Goal: Task Accomplishment & Management: Use online tool/utility

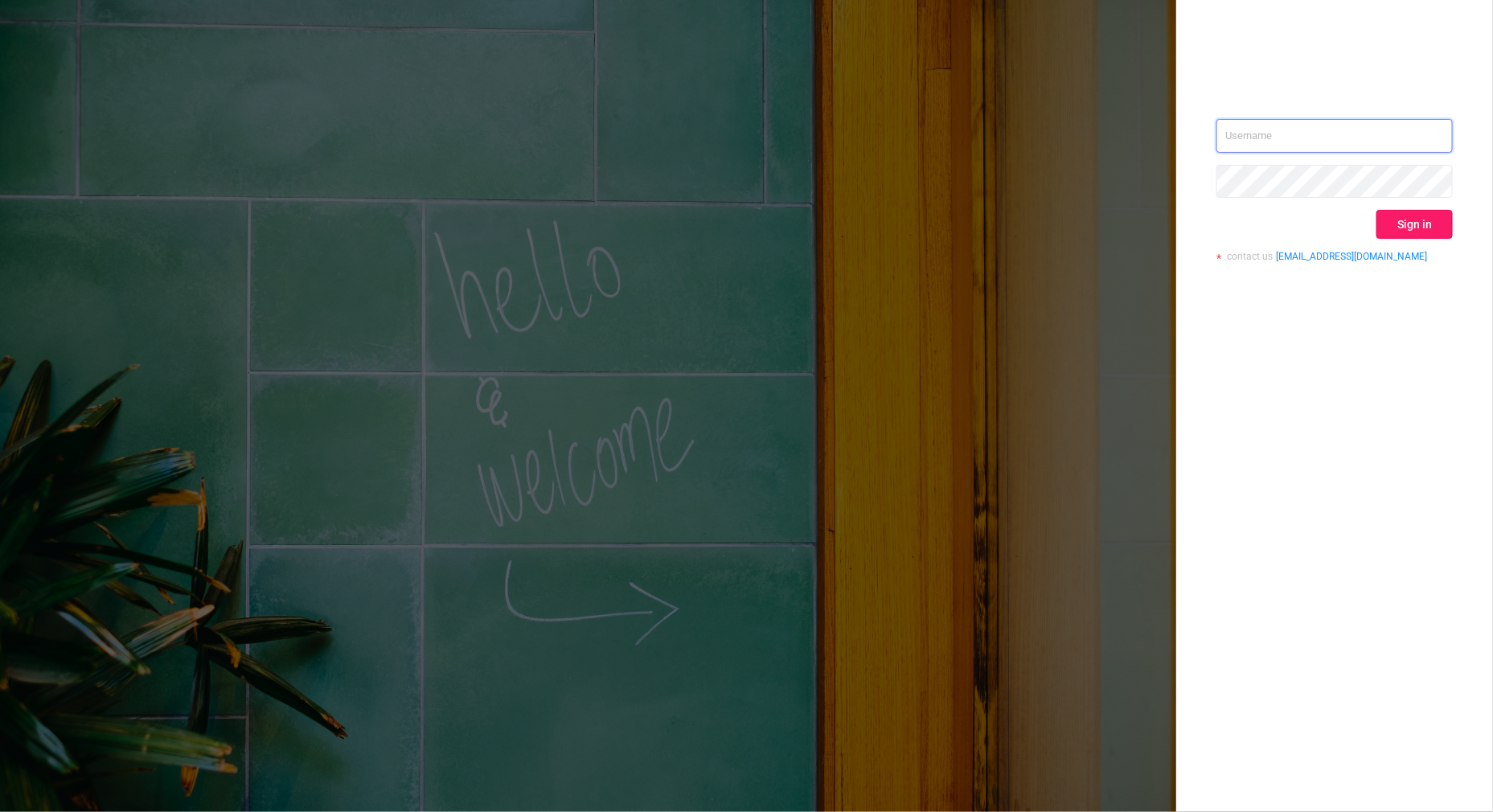
type input "[PERSON_NAME][EMAIL_ADDRESS][DOMAIN_NAME]"
click at [1386, 228] on button "Sign in" at bounding box center [1414, 224] width 76 height 29
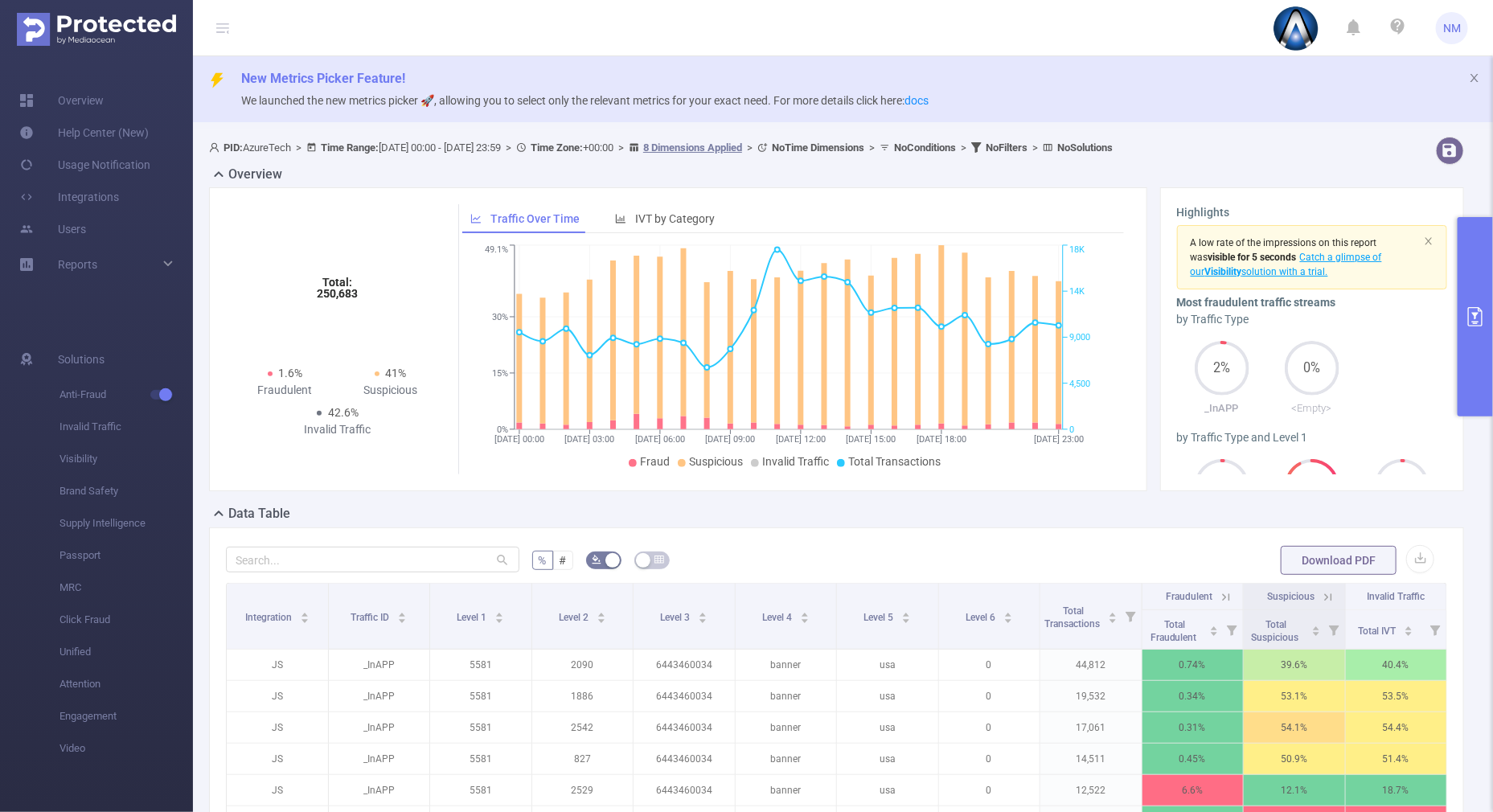
click at [1479, 361] on button "primary" at bounding box center [1476, 317] width 36 height 199
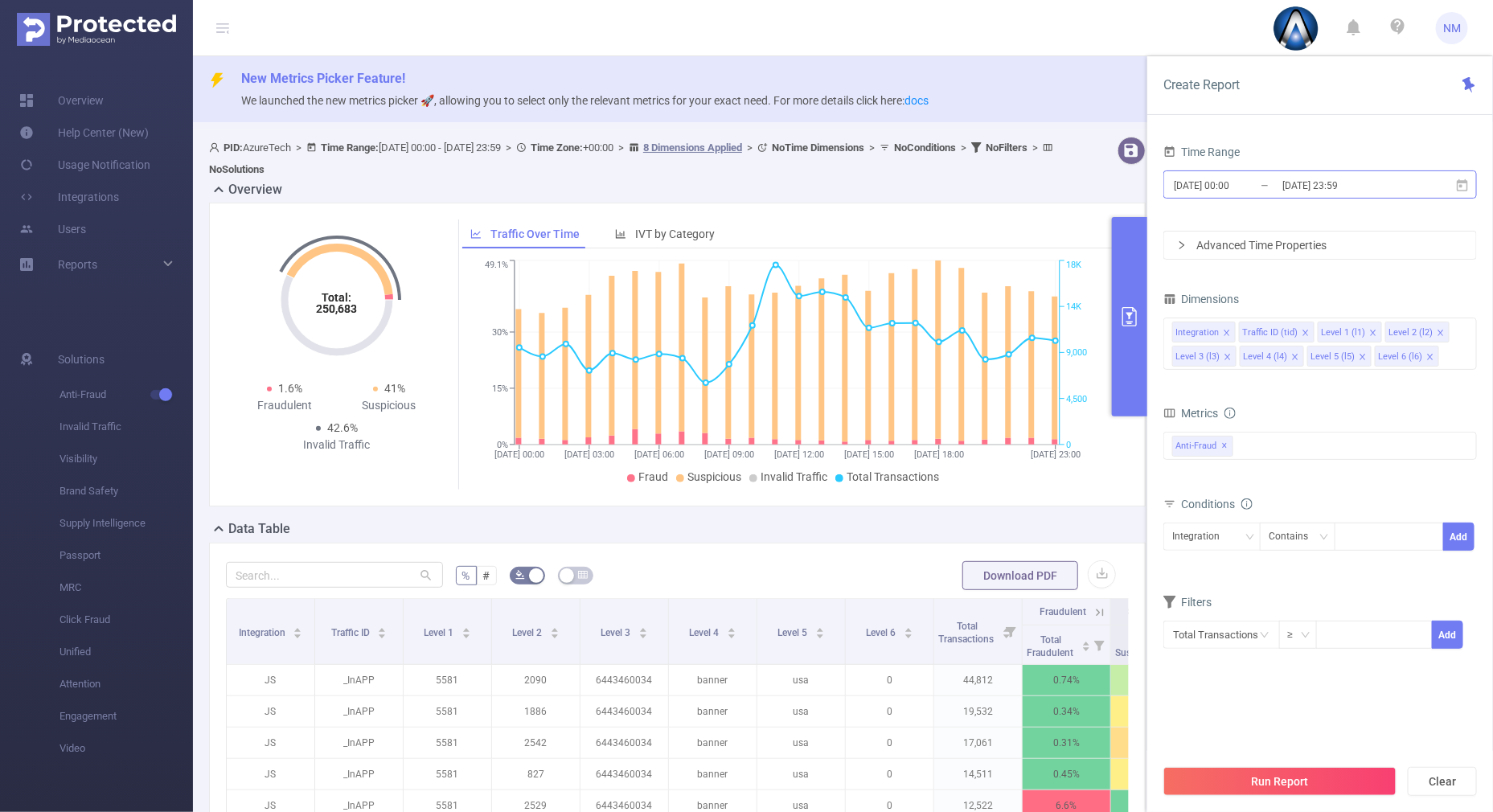
click at [1337, 187] on input "[DATE] 23:59" at bounding box center [1345, 185] width 130 height 22
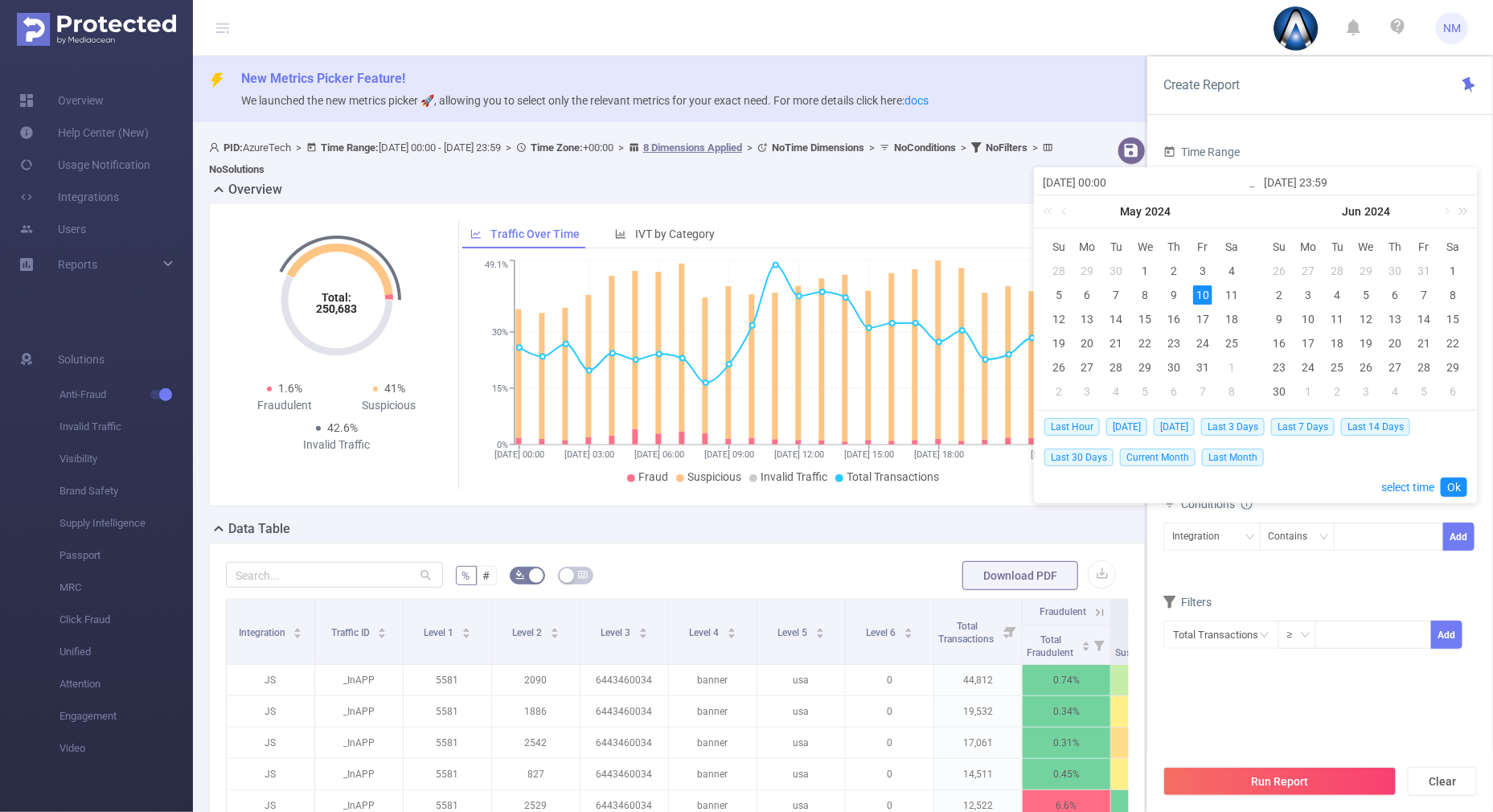
click at [1469, 212] on link at bounding box center [1461, 211] width 21 height 32
click at [1276, 217] on link at bounding box center [1272, 211] width 21 height 32
click at [1449, 210] on link at bounding box center [1446, 211] width 15 height 32
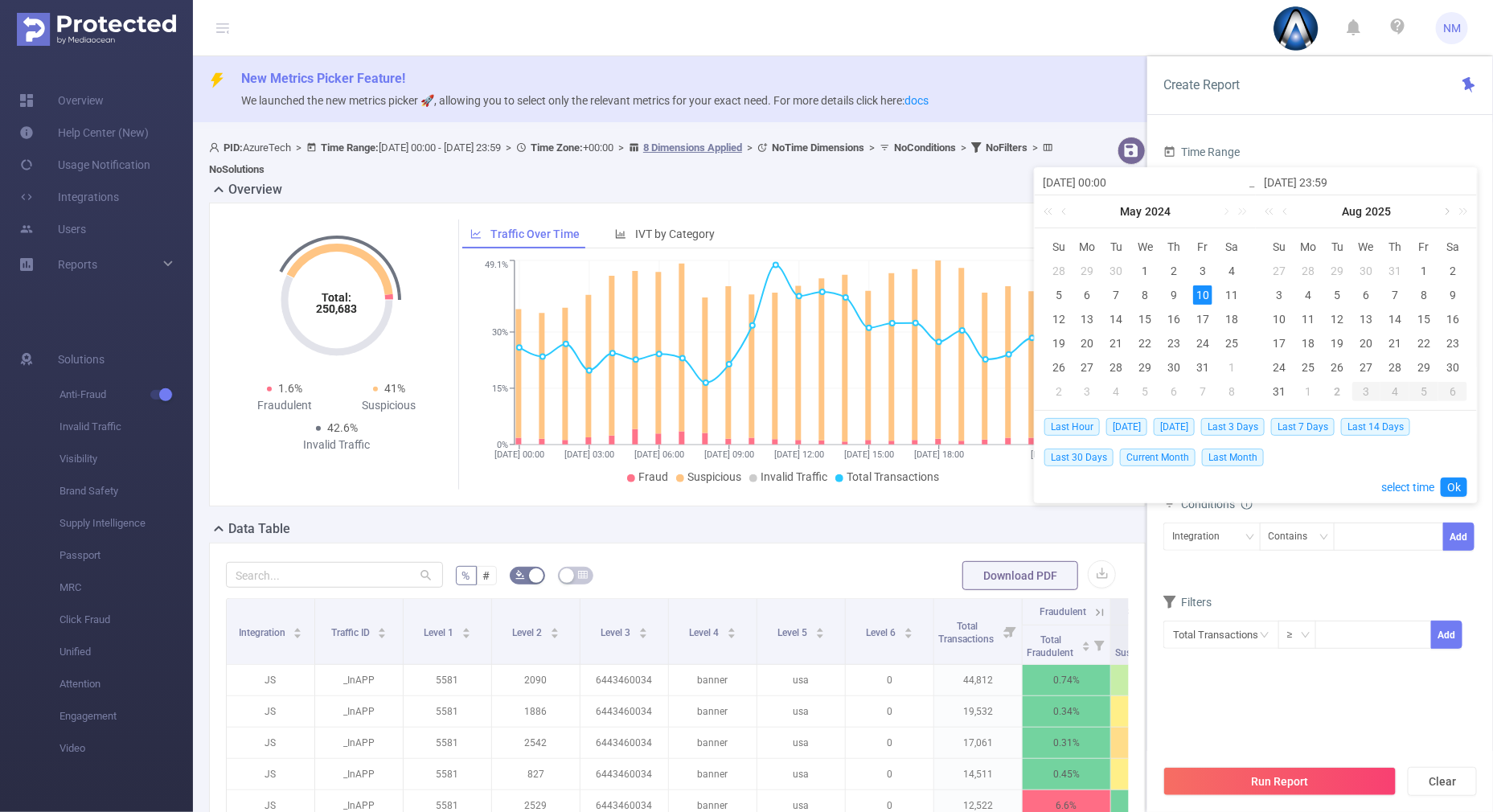
click at [1449, 210] on link at bounding box center [1446, 211] width 15 height 32
click at [1283, 210] on link at bounding box center [1286, 211] width 15 height 32
click at [1335, 362] on div "26" at bounding box center [1338, 368] width 19 height 19
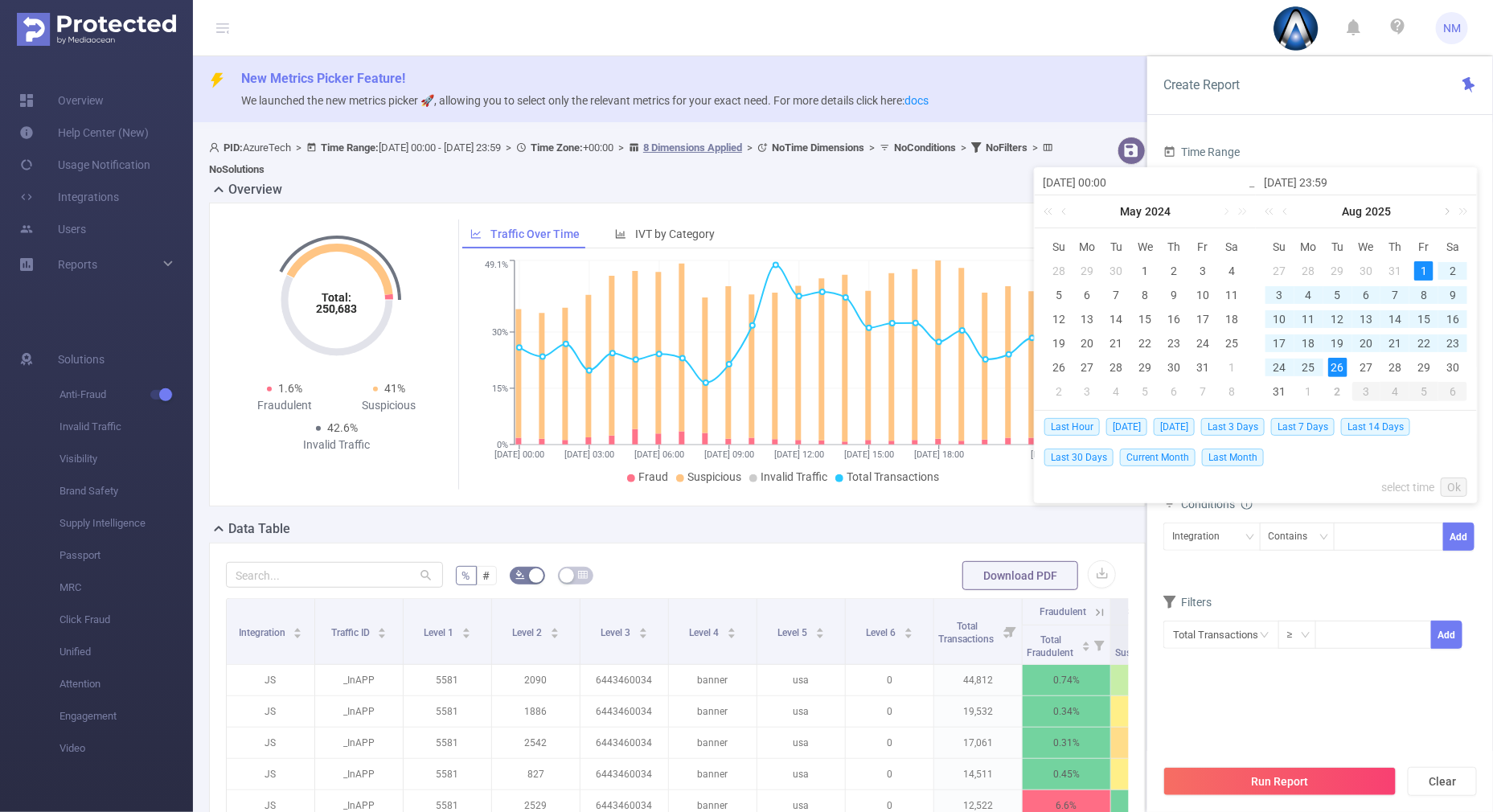
click at [1444, 210] on link at bounding box center [1446, 211] width 15 height 32
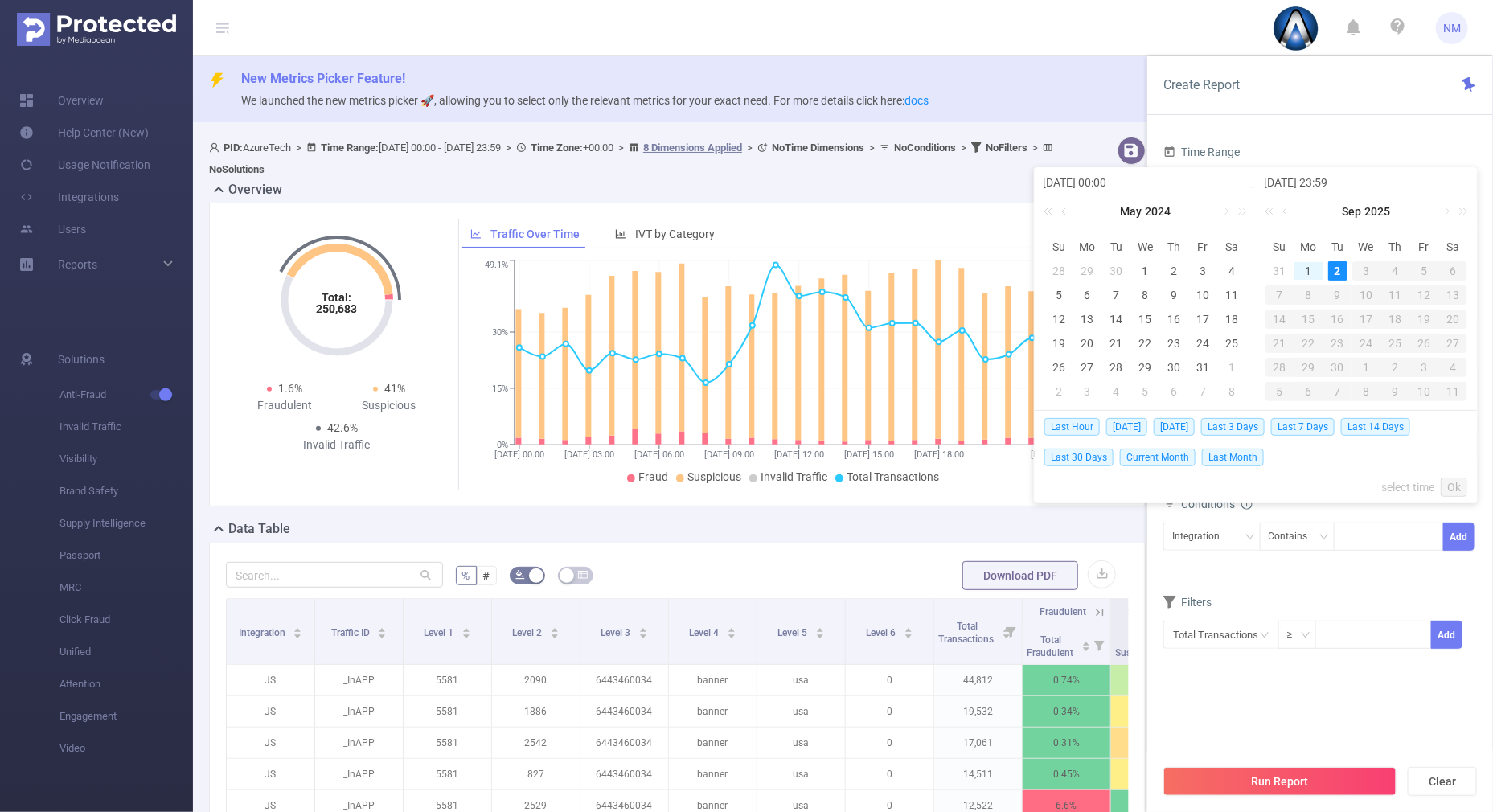
click at [1338, 270] on div "2" at bounding box center [1338, 271] width 19 height 19
type input "[DATE] 00:00"
type input "[DATE] 23:59"
type input "[DATE] 00:00"
type input "[DATE] 23:59"
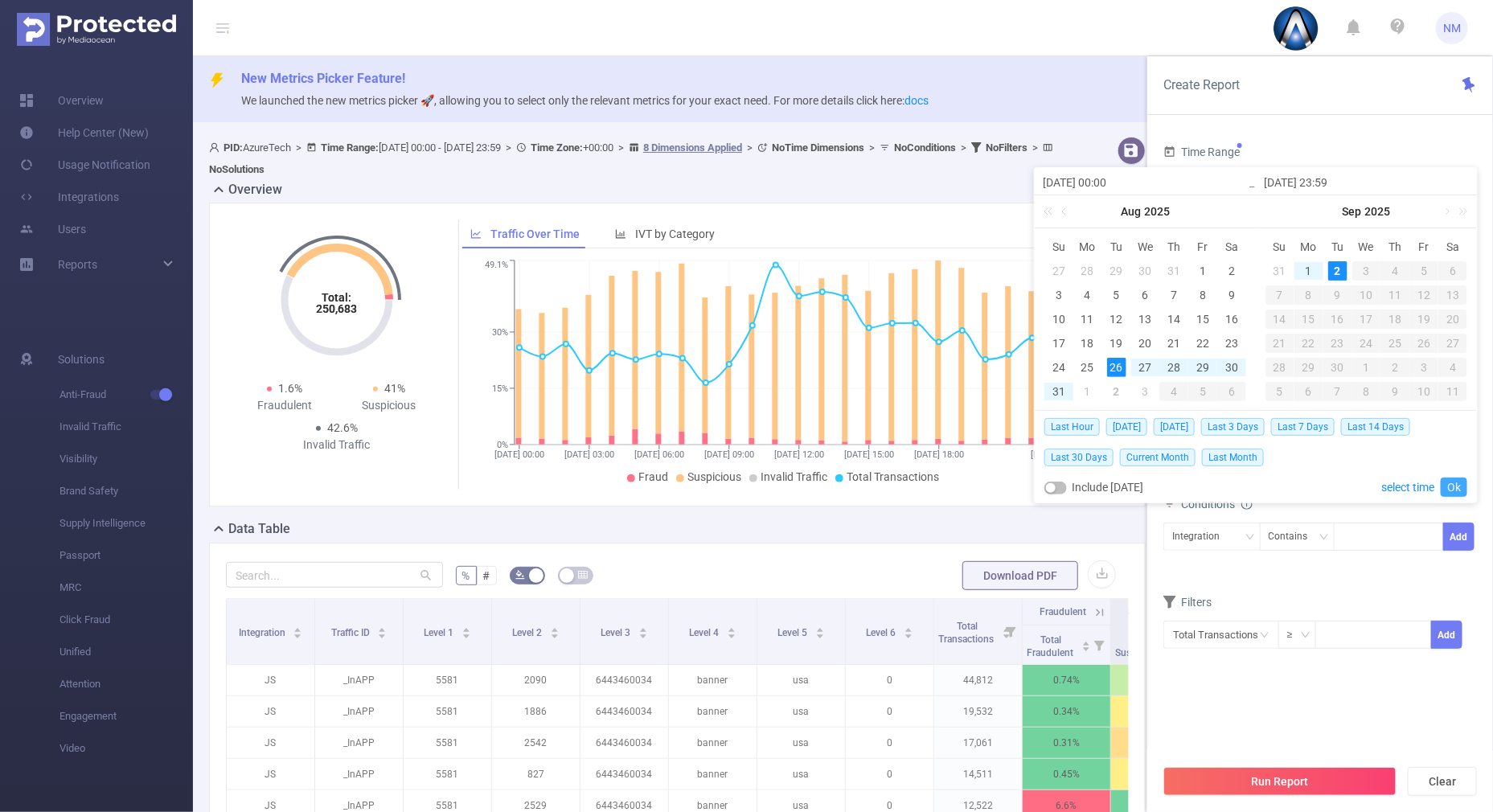
click at [1454, 485] on link "Ok" at bounding box center [1454, 487] width 26 height 19
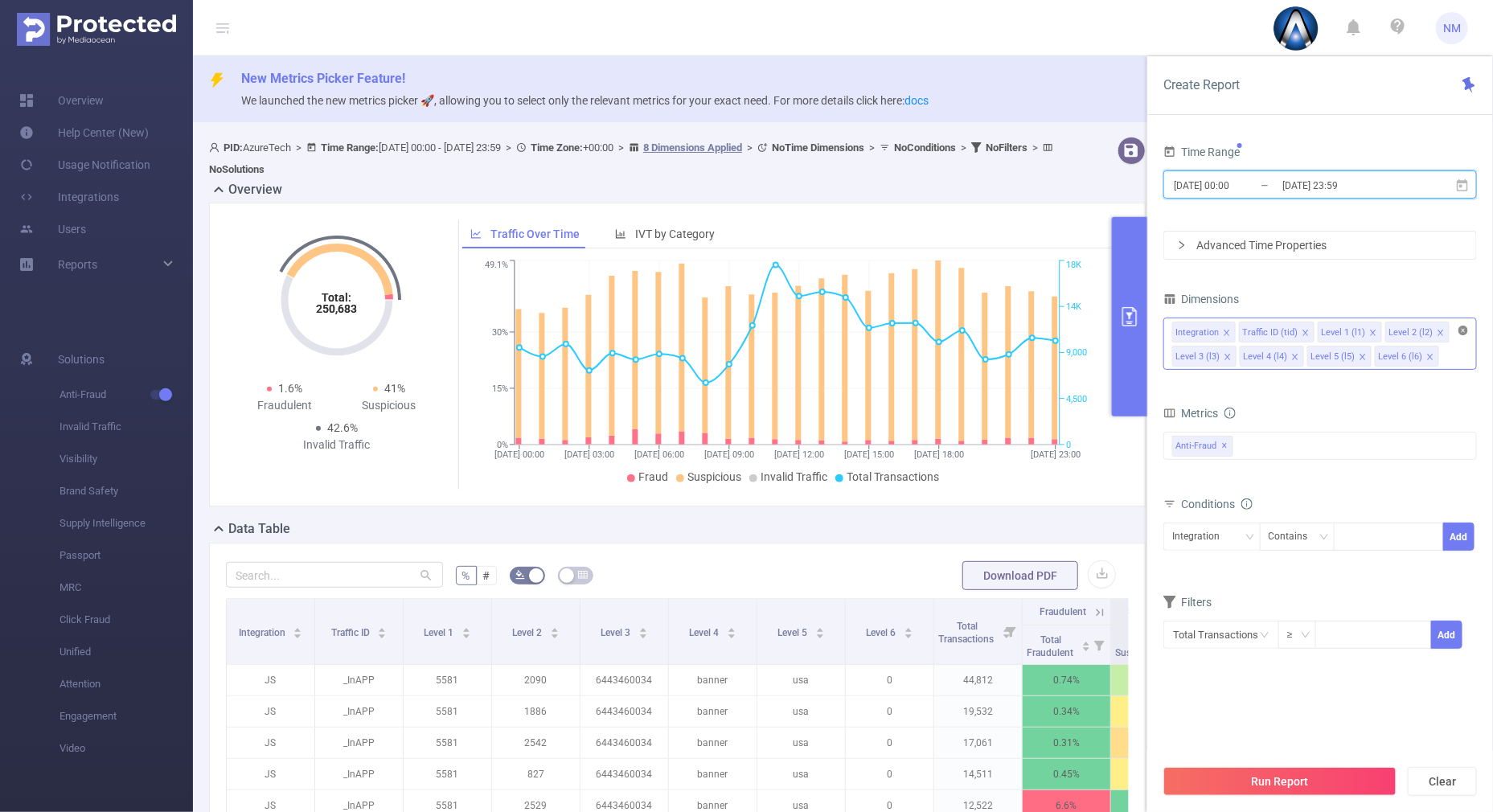
click at [1460, 330] on icon "icon: close-circle" at bounding box center [1463, 330] width 10 height 10
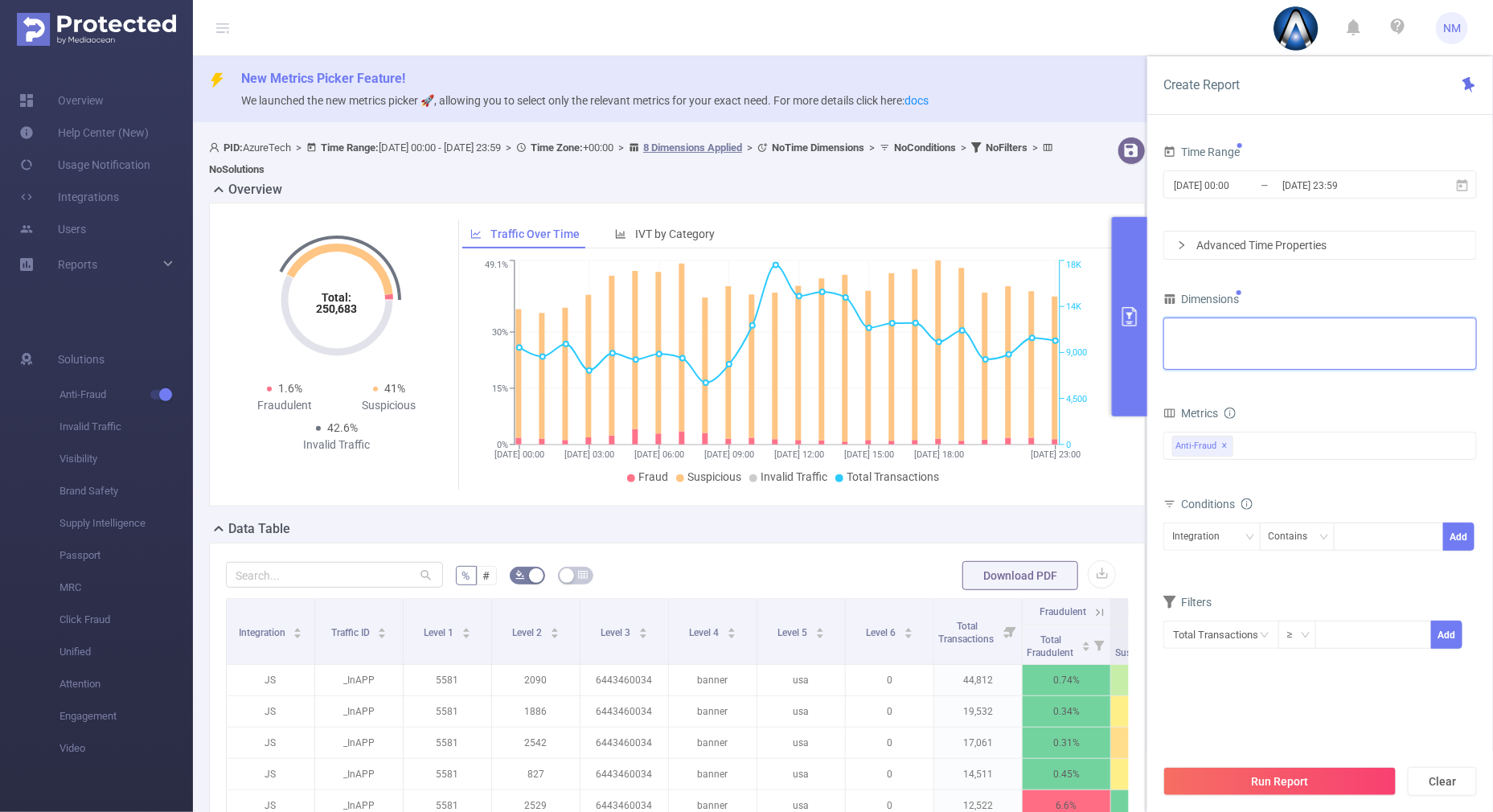
click at [1334, 323] on div "Integration Traffic ID (tid) Level 1 (l1) Level 2 (l2) Level 3 (l3) Level 4 (l4…" at bounding box center [1320, 332] width 296 height 26
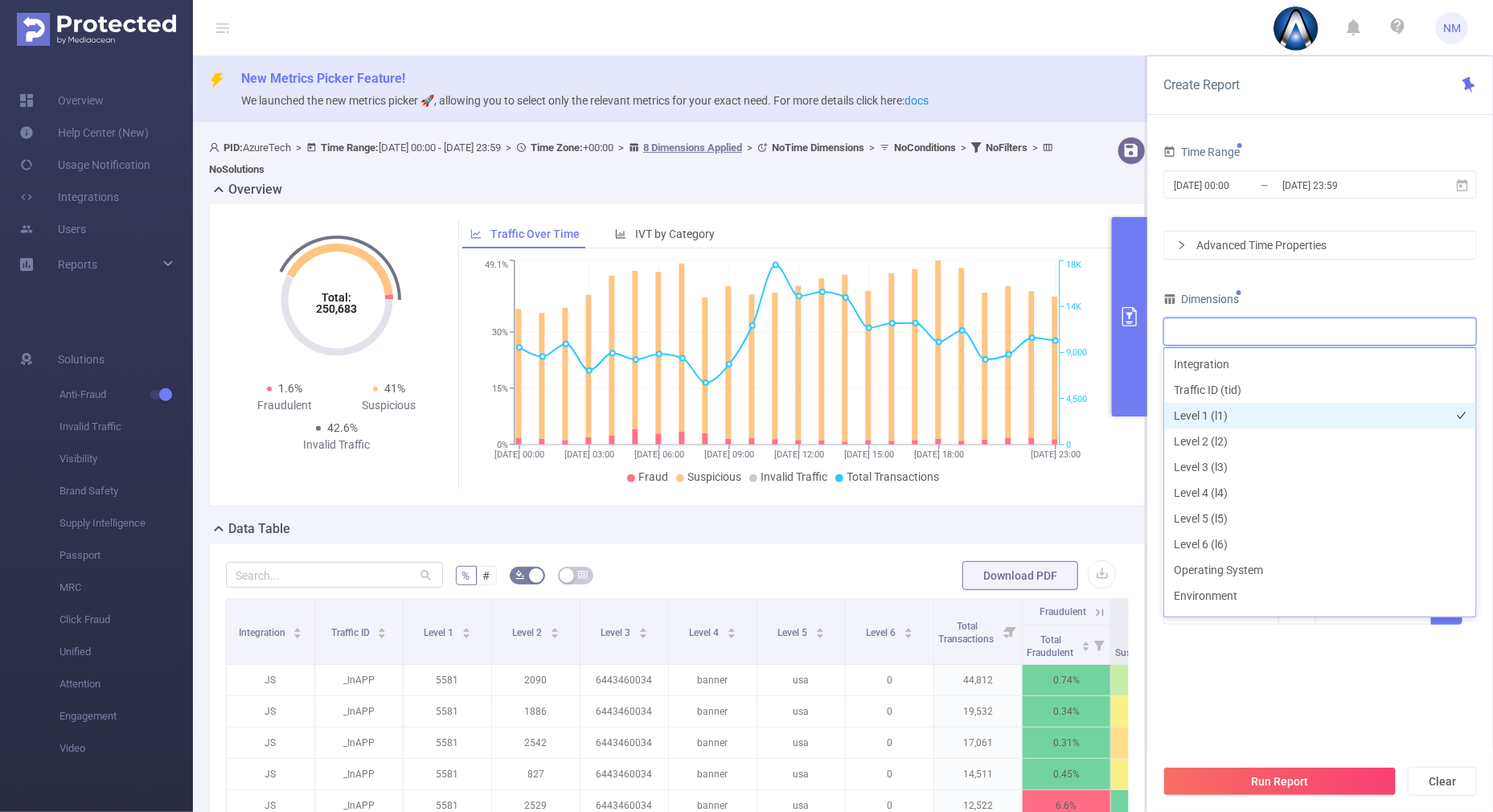
click at [1221, 408] on li "Level 1 (l1)" at bounding box center [1320, 415] width 312 height 25
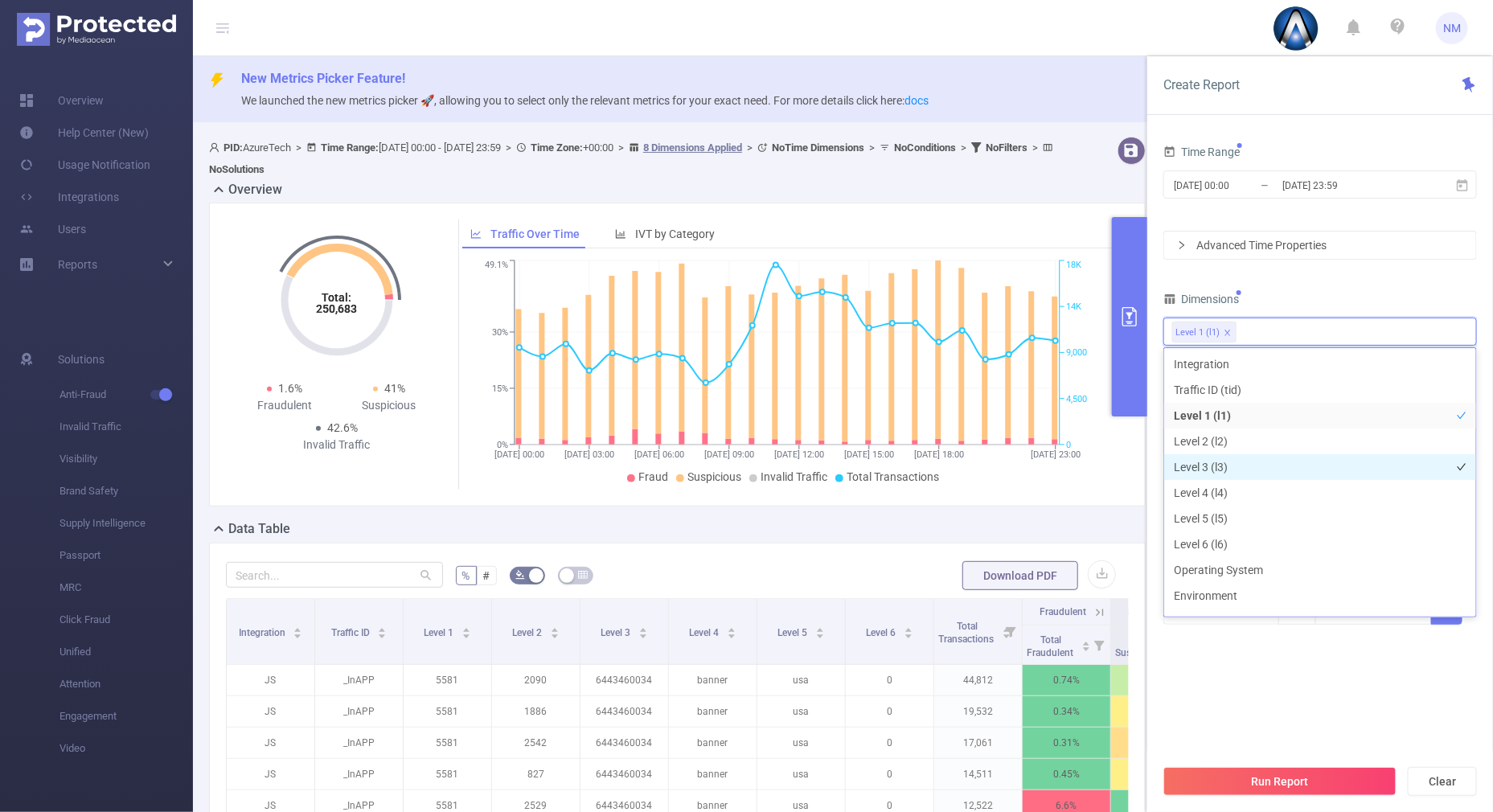
click at [1221, 457] on li "Level 3 (l3)" at bounding box center [1320, 466] width 312 height 25
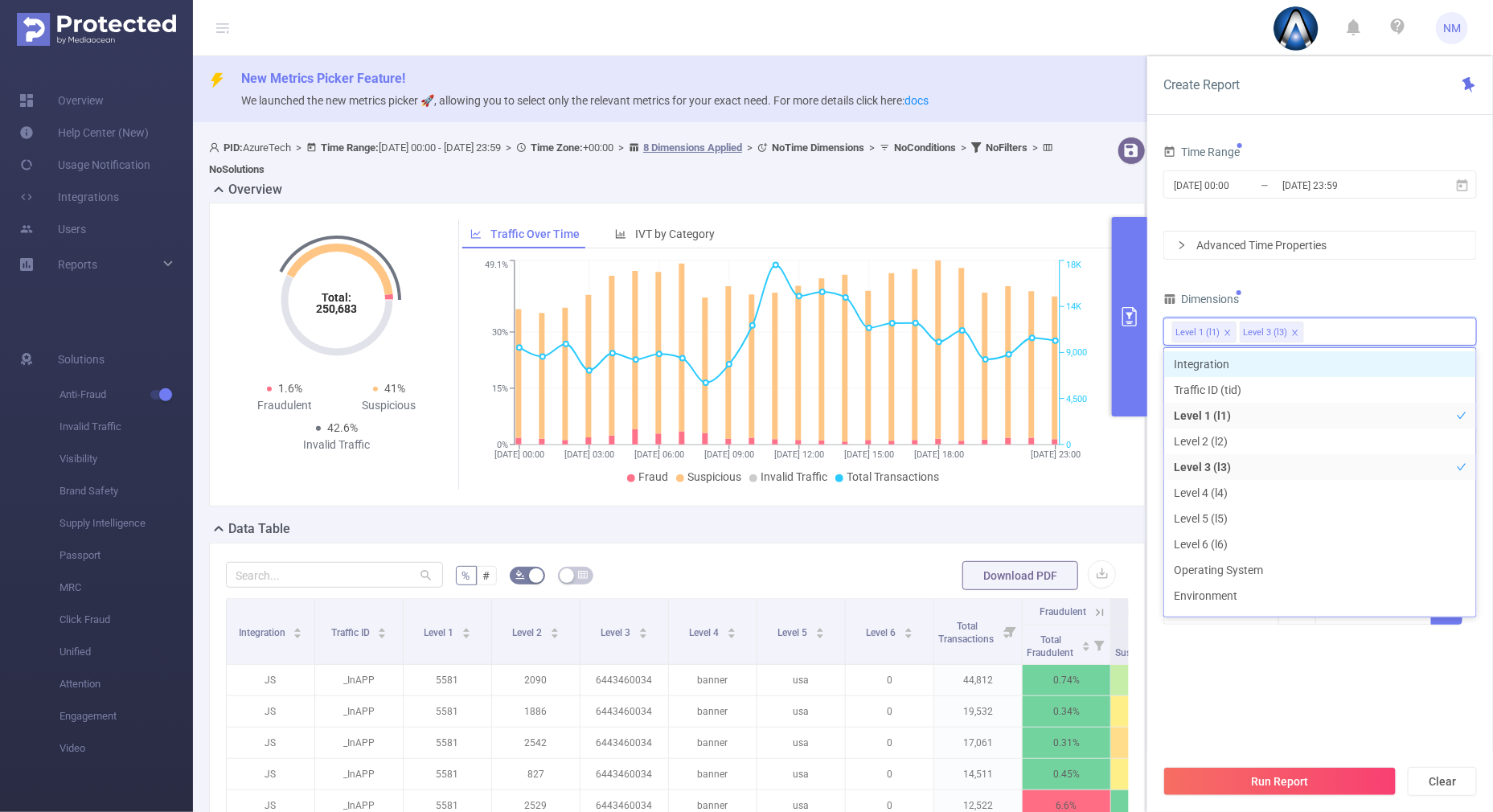
click at [1316, 308] on div "Dimensions" at bounding box center [1320, 301] width 313 height 26
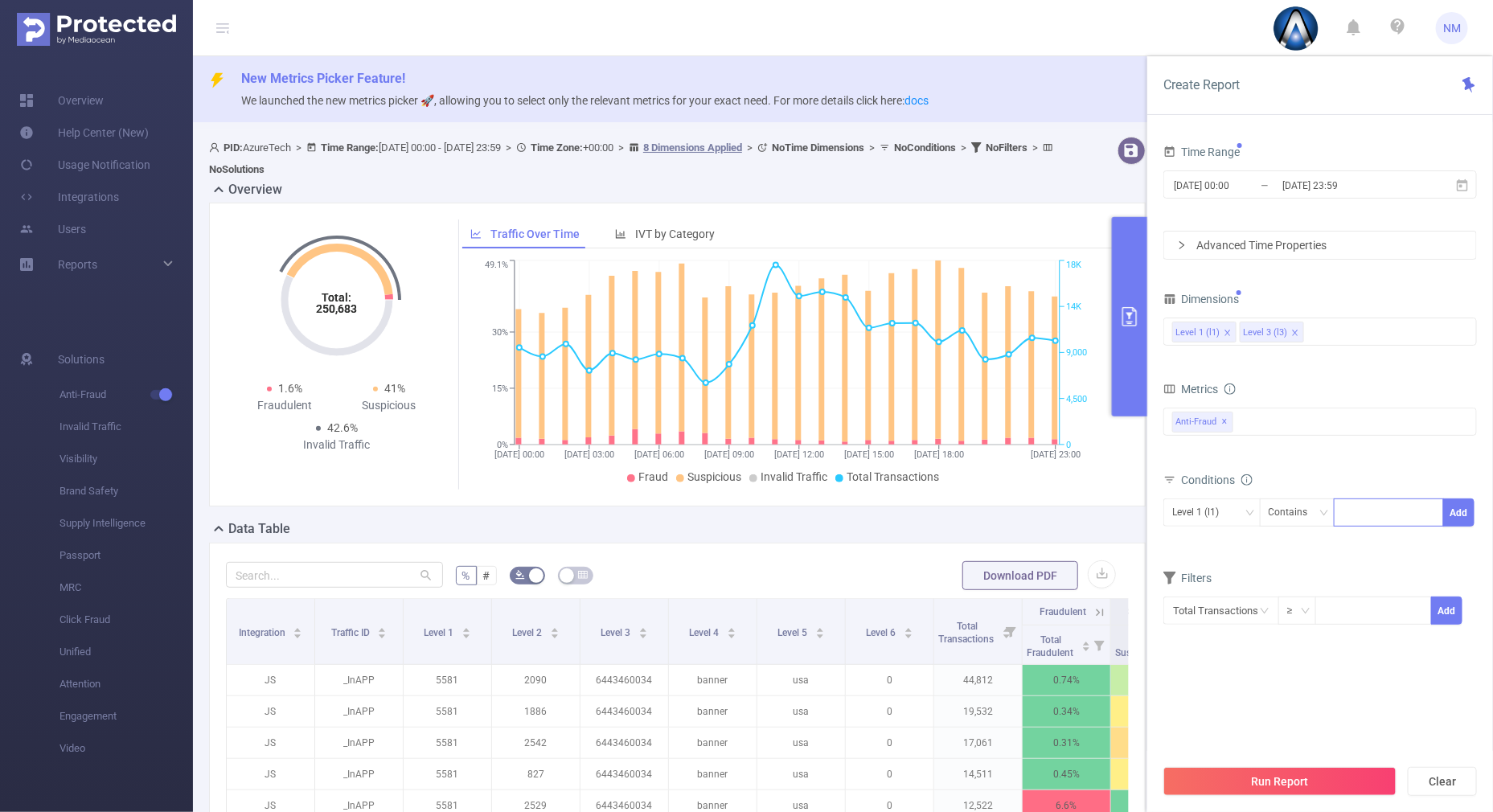
click at [1352, 499] on div at bounding box center [1389, 513] width 93 height 26
type input "220"
click at [1379, 513] on icon "icon: close" at bounding box center [1376, 513] width 8 height 8
click at [1378, 511] on div at bounding box center [1389, 513] width 93 height 26
type input "22046"
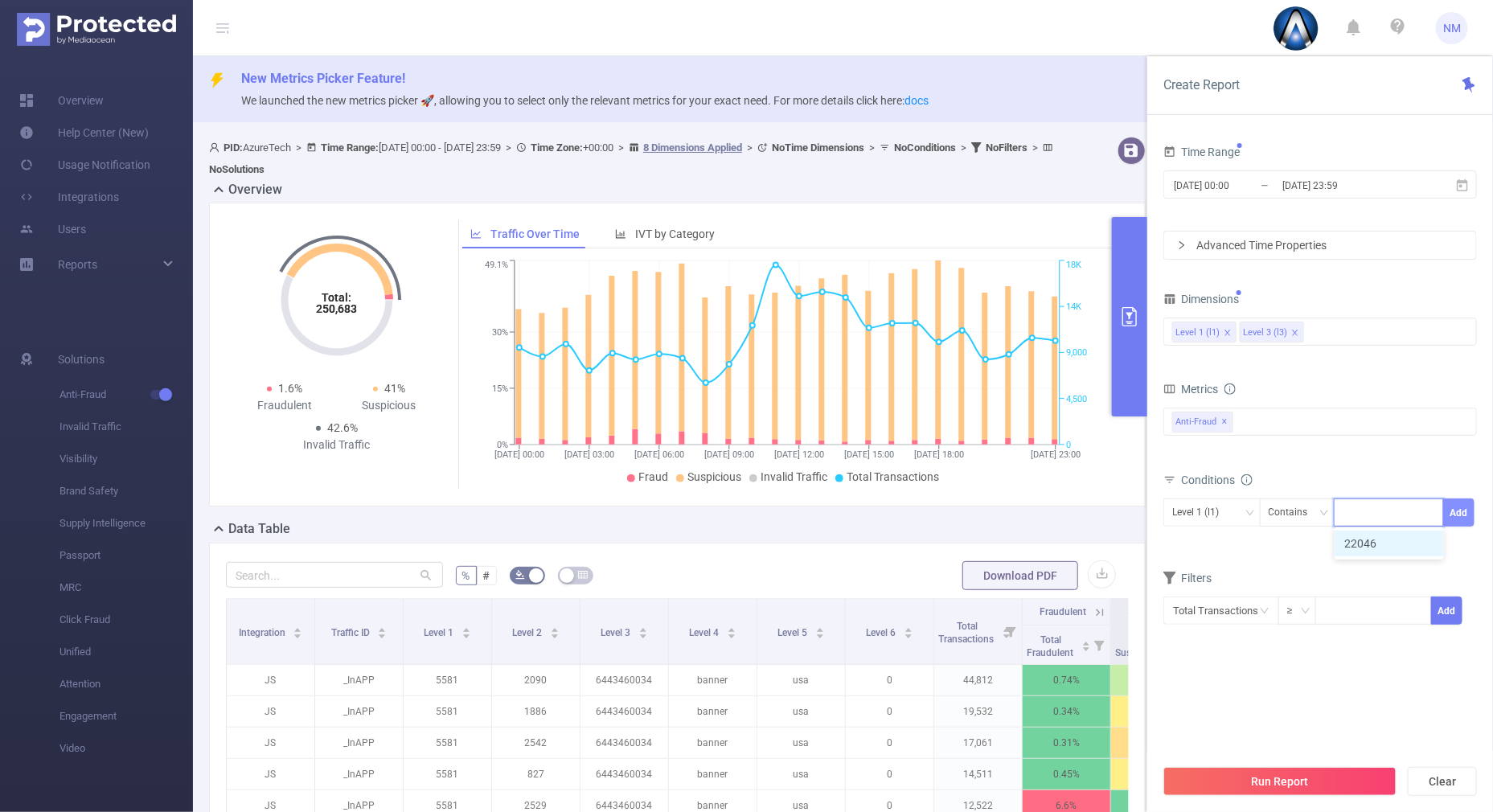
click at [1459, 511] on button "Add" at bounding box center [1459, 513] width 31 height 28
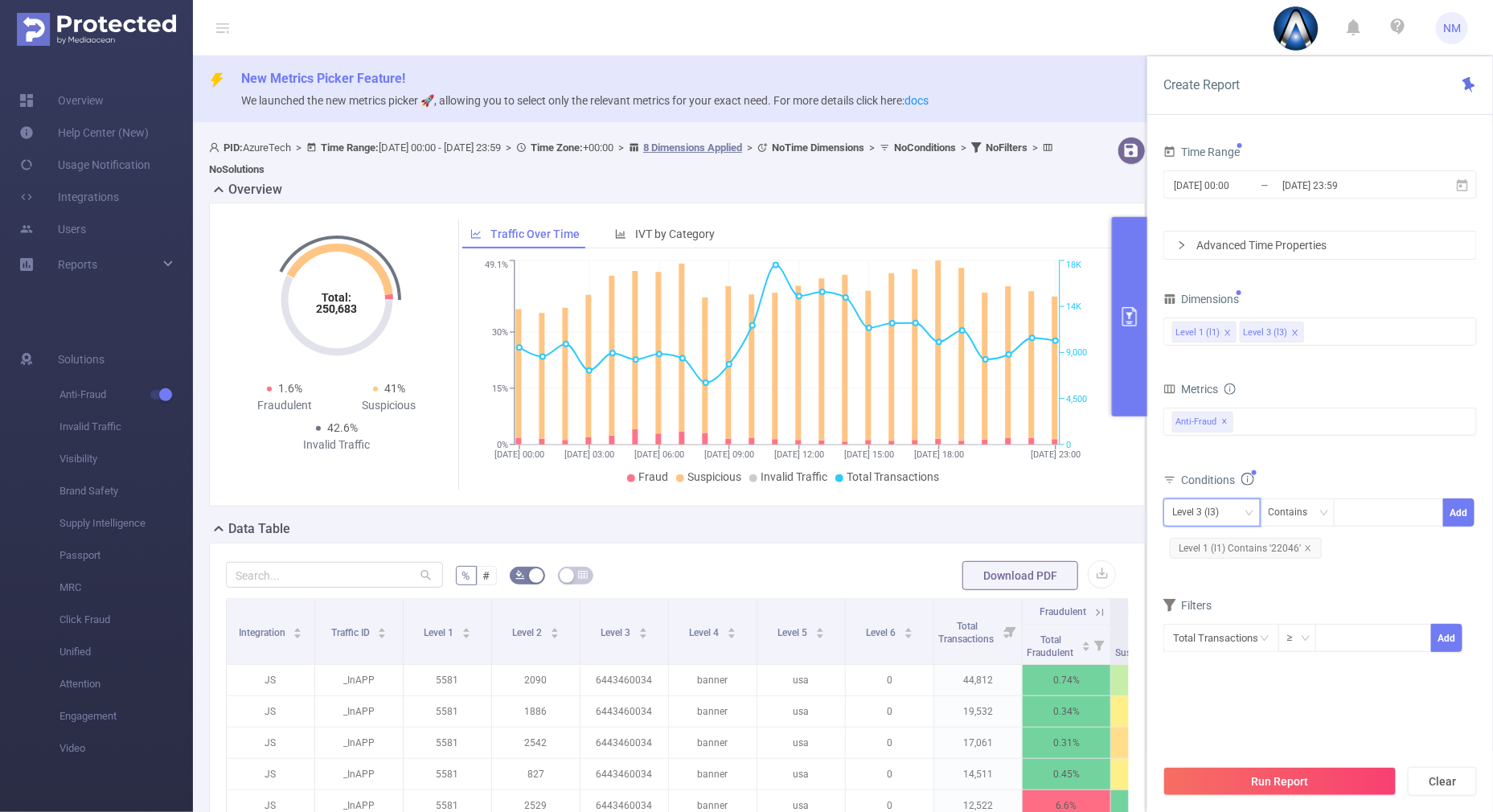
click at [1202, 511] on div "Level 3 (l3)" at bounding box center [1201, 513] width 58 height 26
click at [1202, 547] on li "Level 1 (l1)" at bounding box center [1212, 544] width 97 height 25
click at [1319, 463] on div "Metrics Total Fraudulent Bot/Virus Hostile Tools Tunneled Traffic Non Malicious…" at bounding box center [1320, 423] width 313 height 90
click at [1302, 770] on button "Run Report" at bounding box center [1280, 781] width 233 height 29
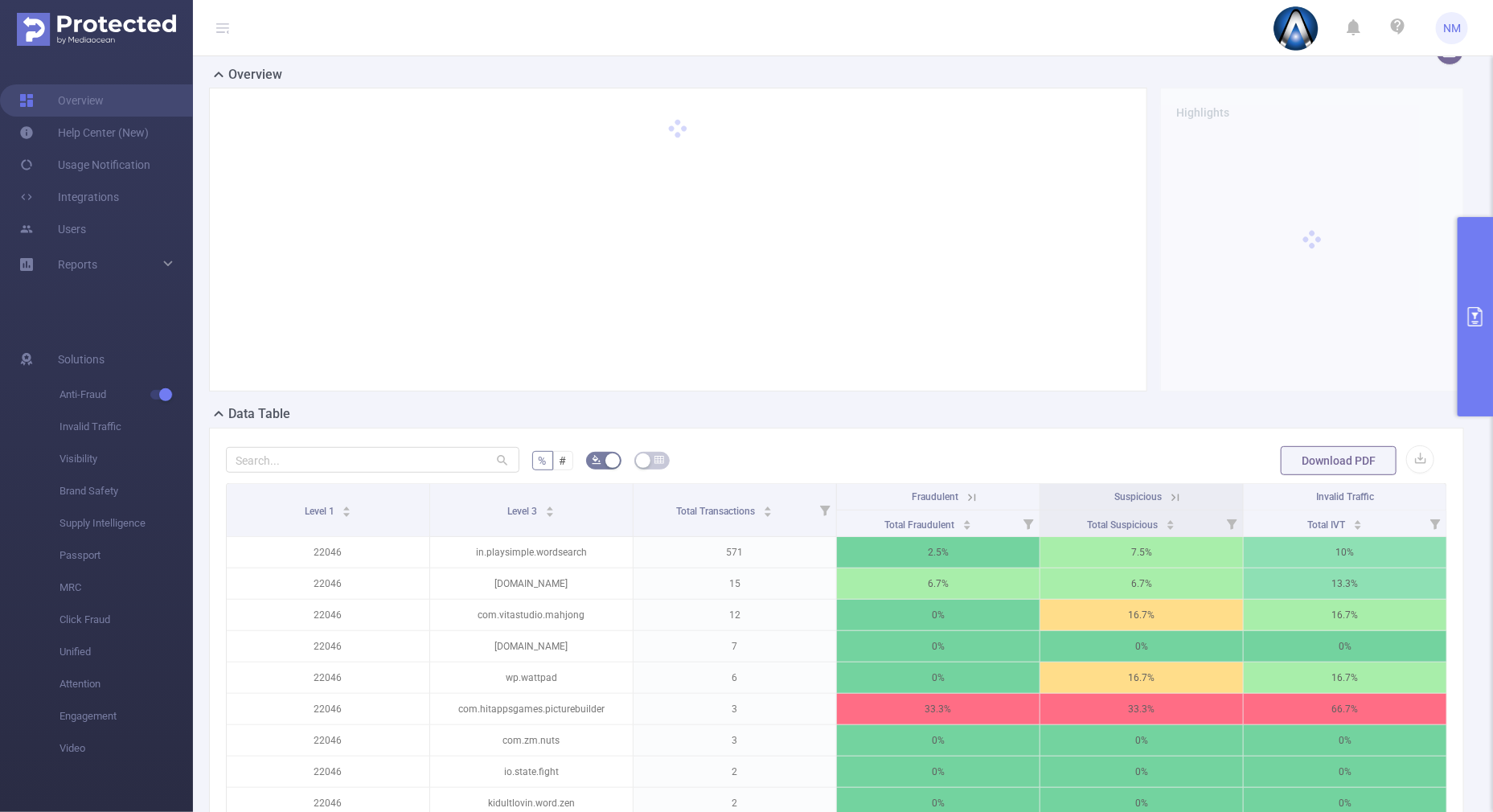
scroll to position [377, 0]
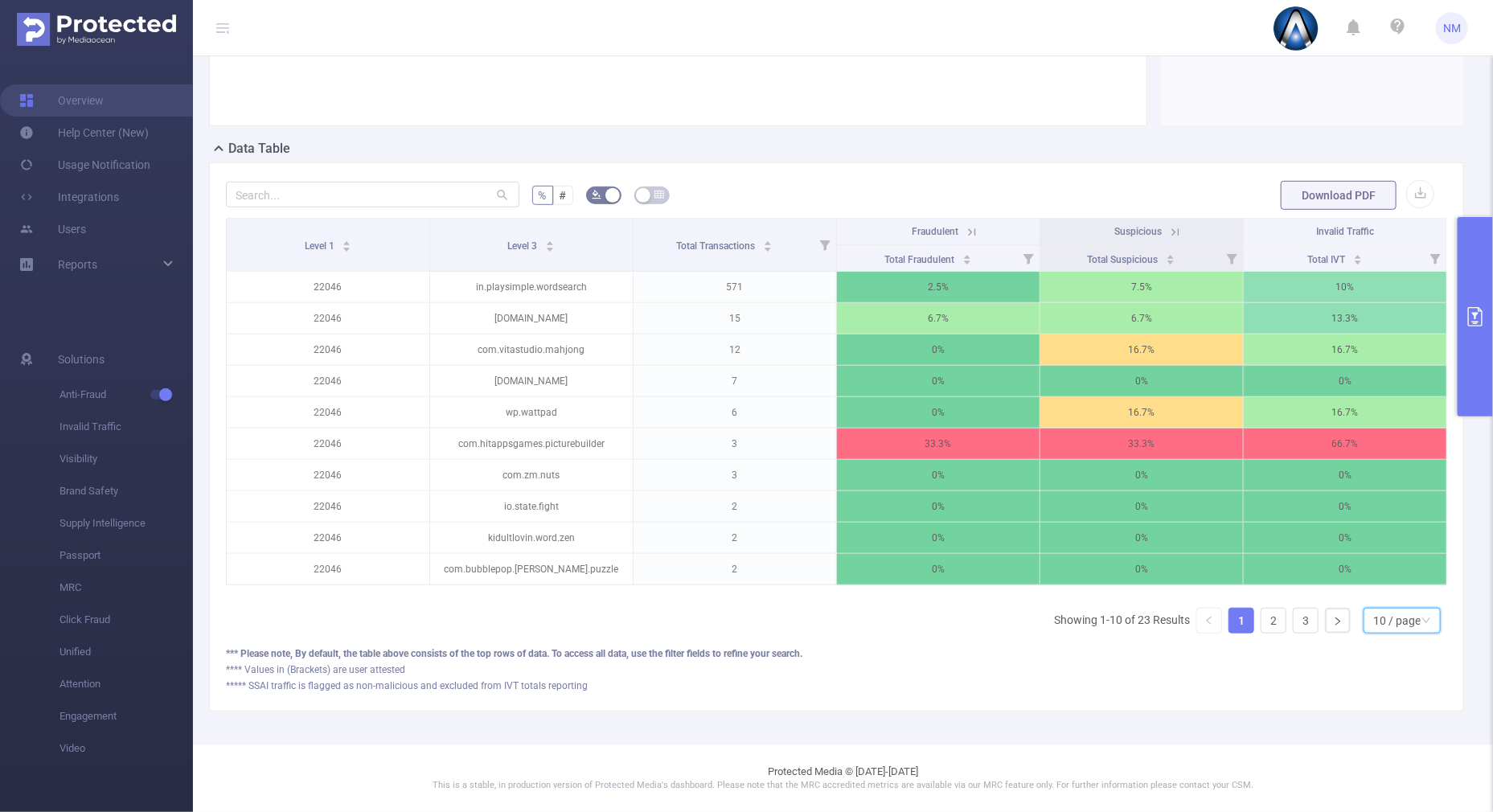
click at [1395, 623] on div "10 / page" at bounding box center [1397, 621] width 47 height 24
drag, startPoint x: 1374, startPoint y: 542, endPoint x: 1370, endPoint y: 531, distance: 11.7
click at [1374, 541] on li "30 / page" at bounding box center [1387, 554] width 77 height 25
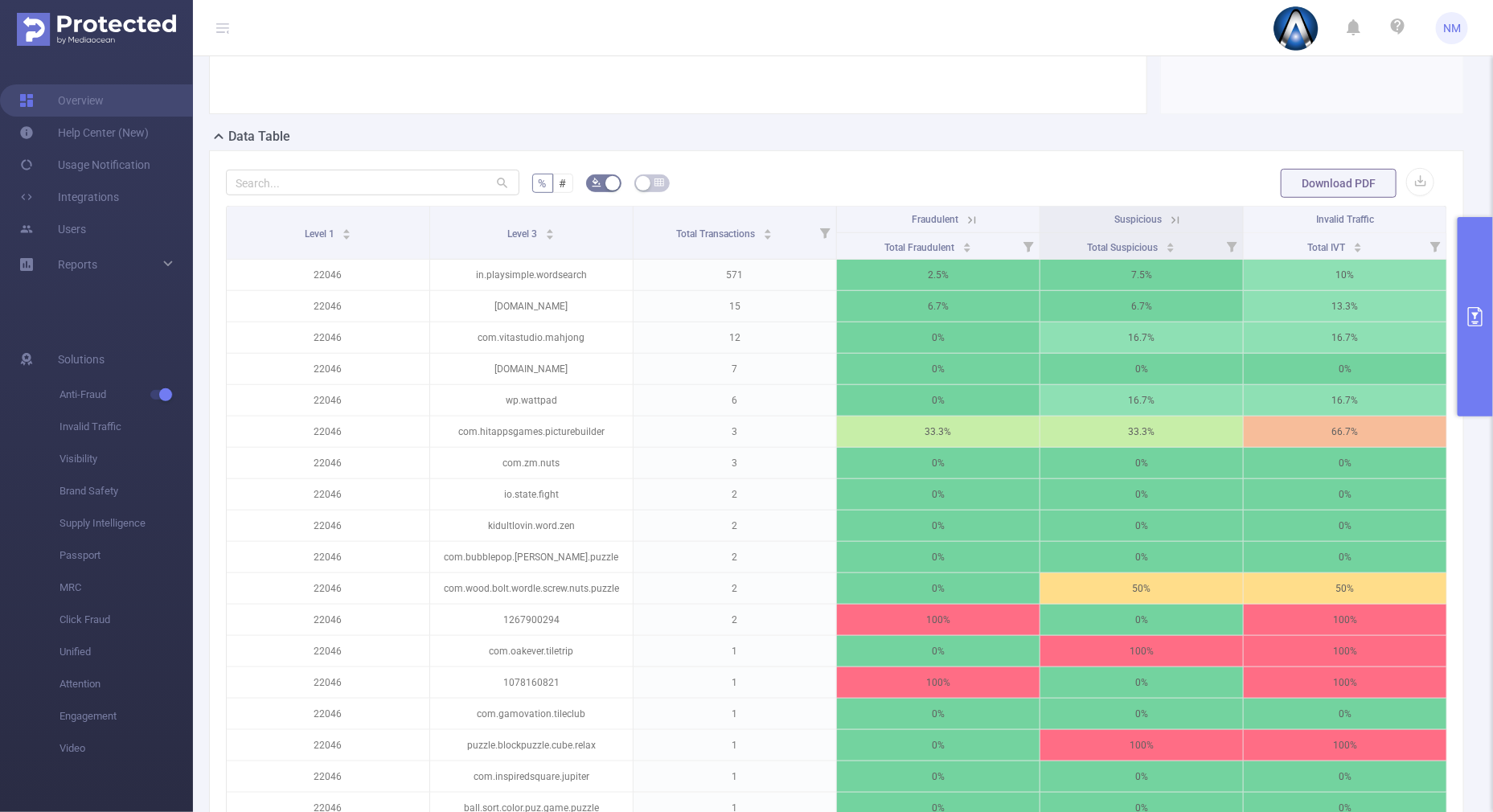
click at [965, 221] on icon at bounding box center [972, 220] width 15 height 15
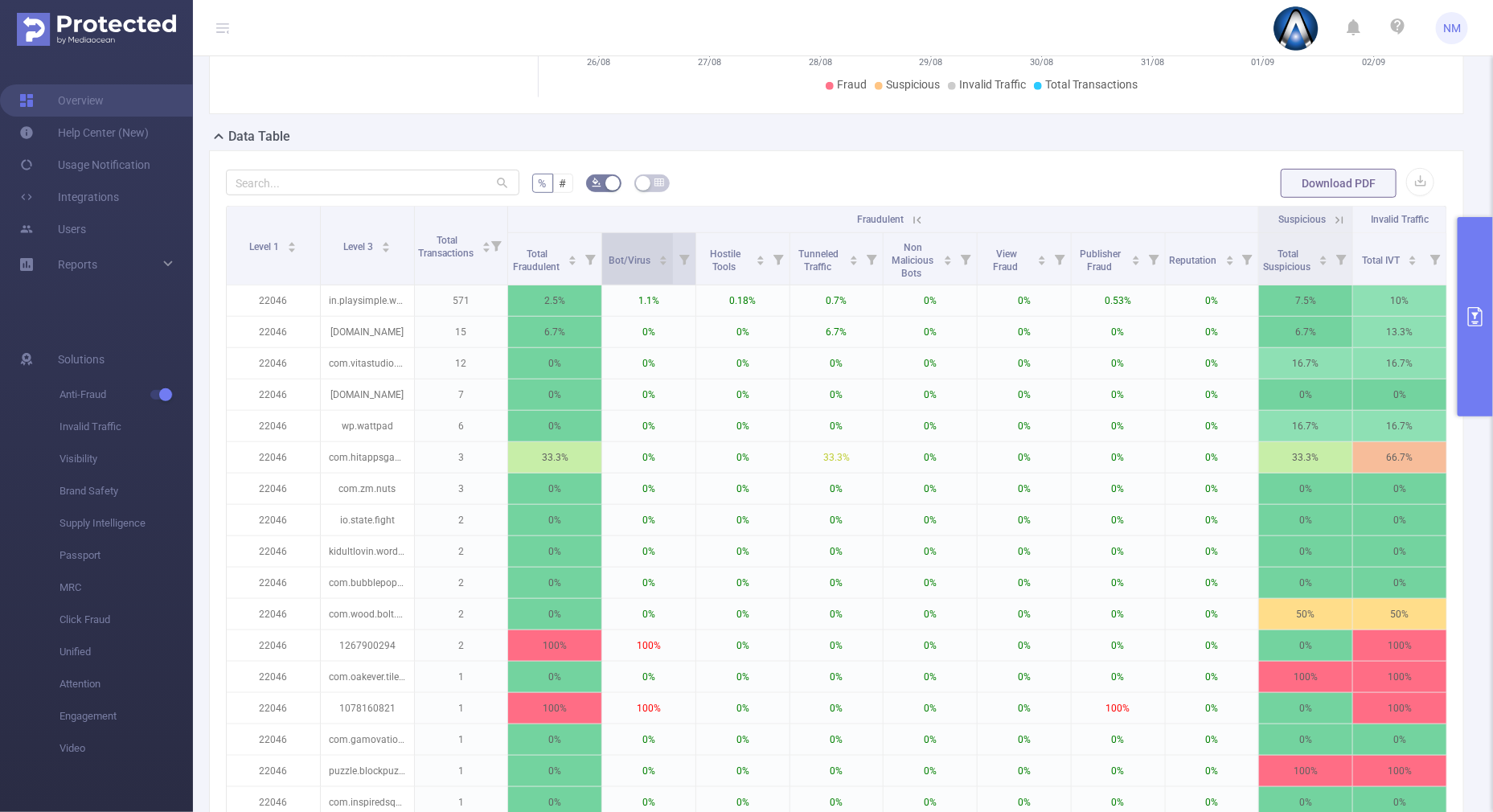
click at [663, 255] on div "Bot/Virus" at bounding box center [639, 258] width 59 height 16
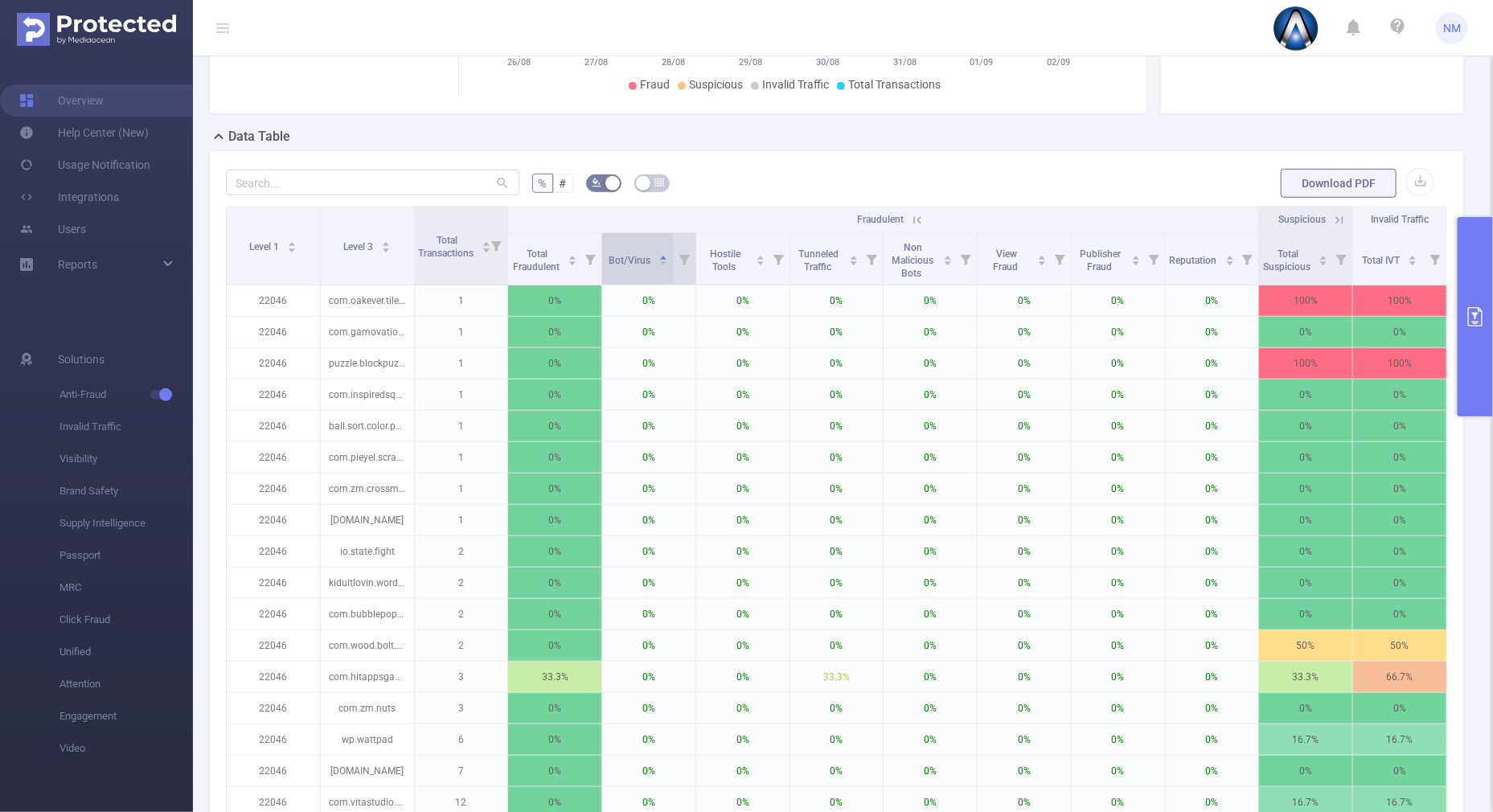
click at [659, 264] on icon "icon: caret-down" at bounding box center [664, 264] width 9 height 9
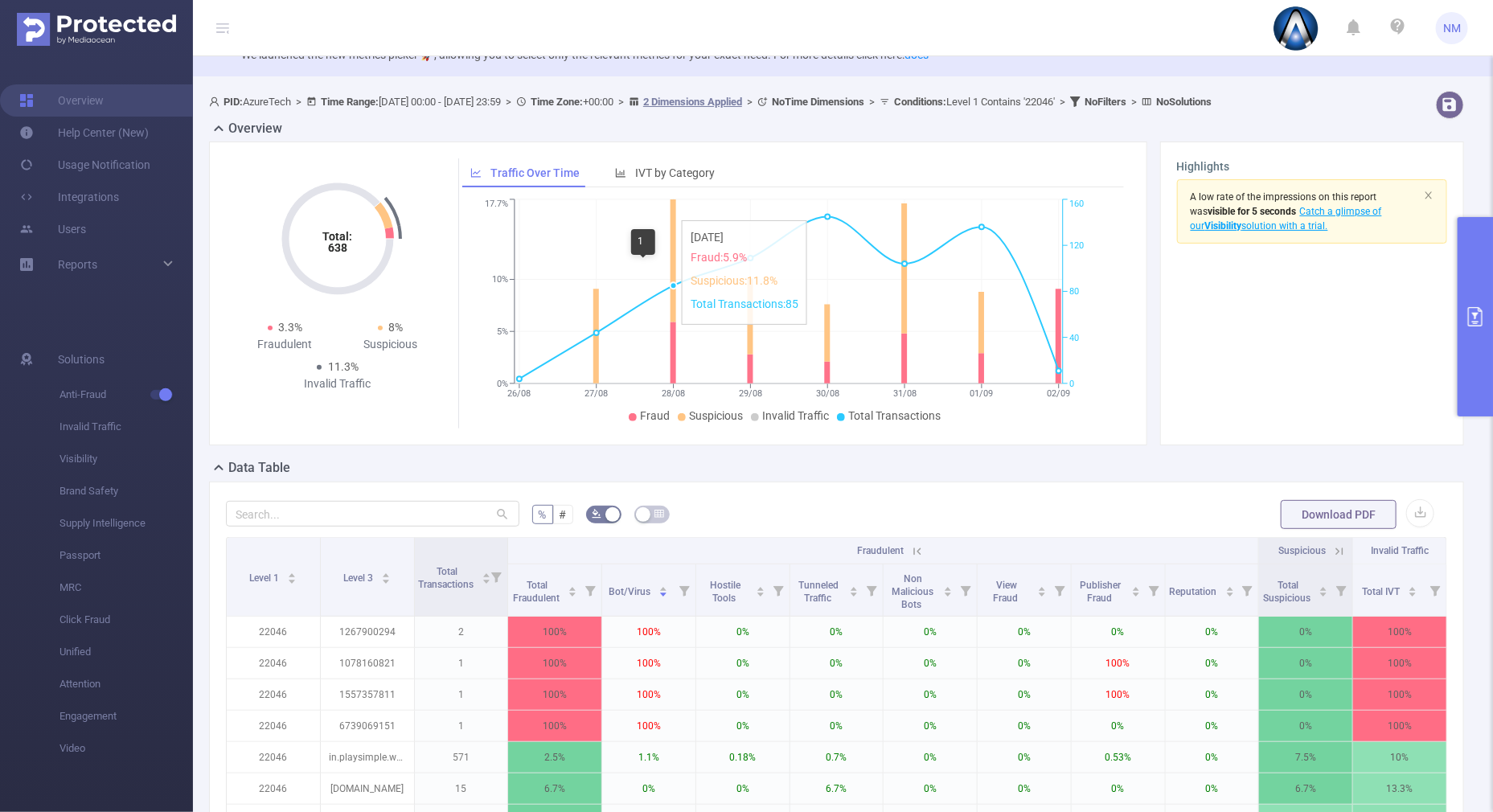
scroll to position [5, 0]
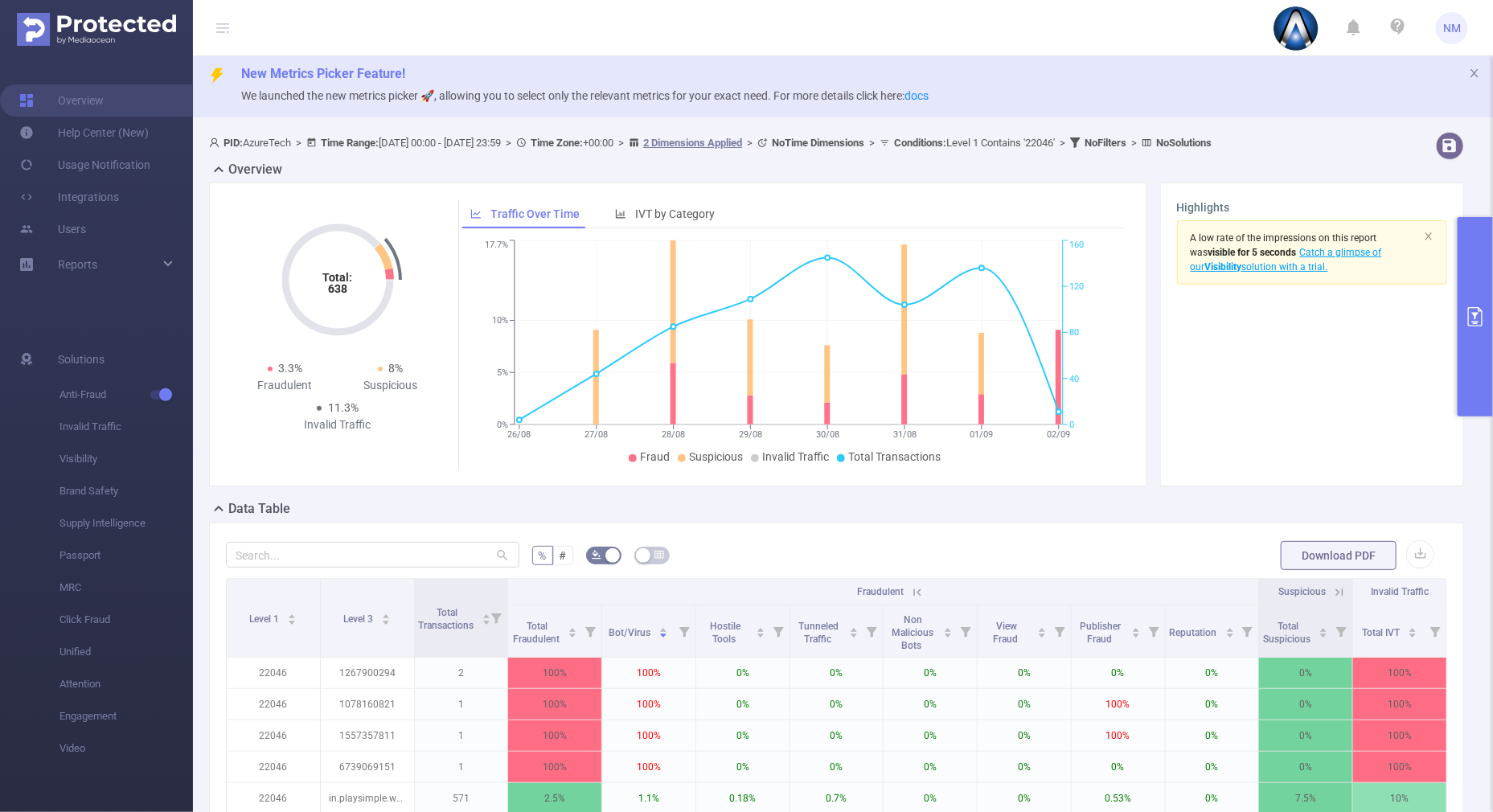
click at [1476, 382] on button "primary" at bounding box center [1476, 317] width 36 height 199
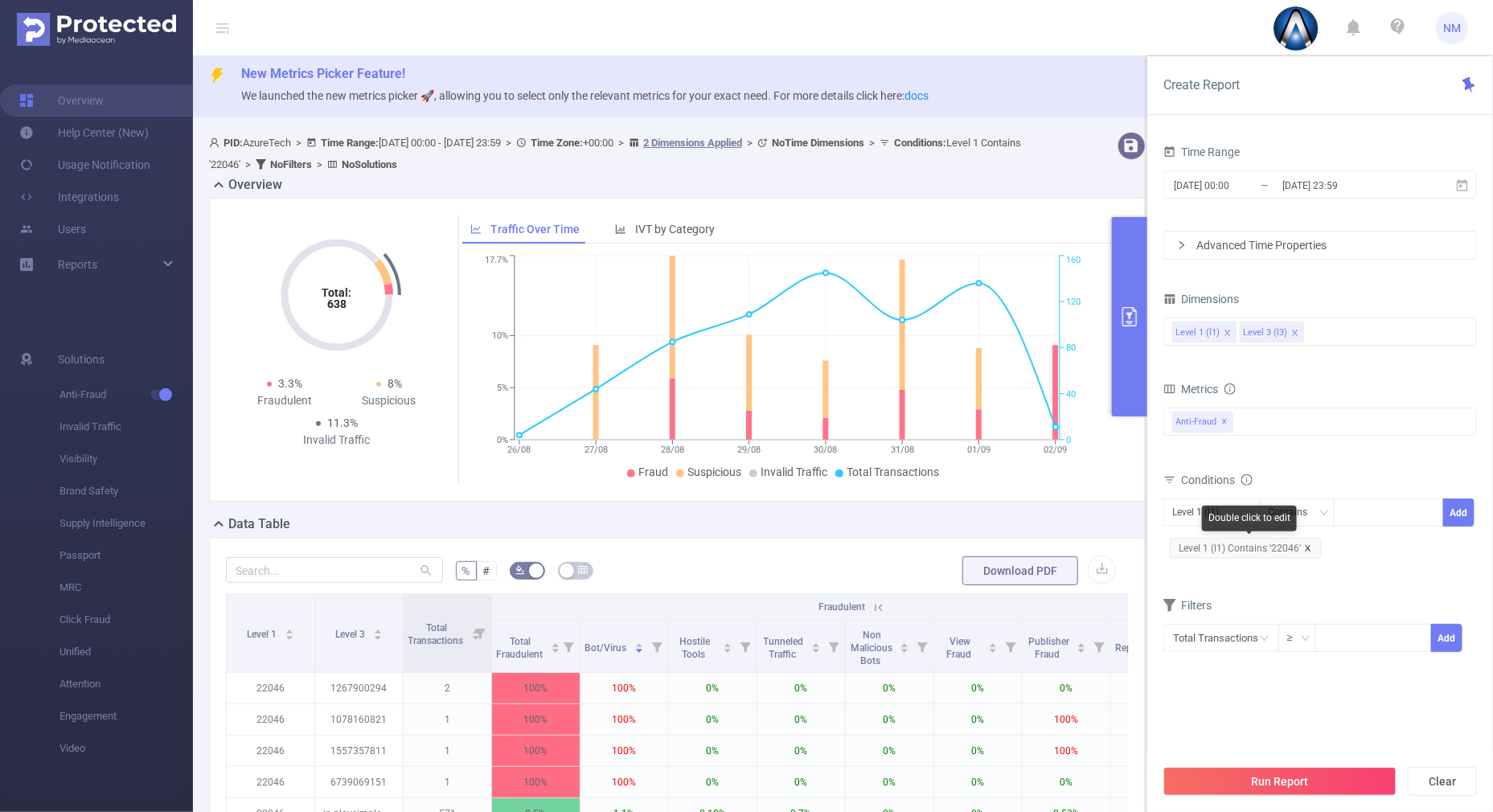
click at [1305, 545] on icon "icon: close" at bounding box center [1308, 547] width 5 height 5
click at [1346, 509] on input at bounding box center [1346, 513] width 7 height 21
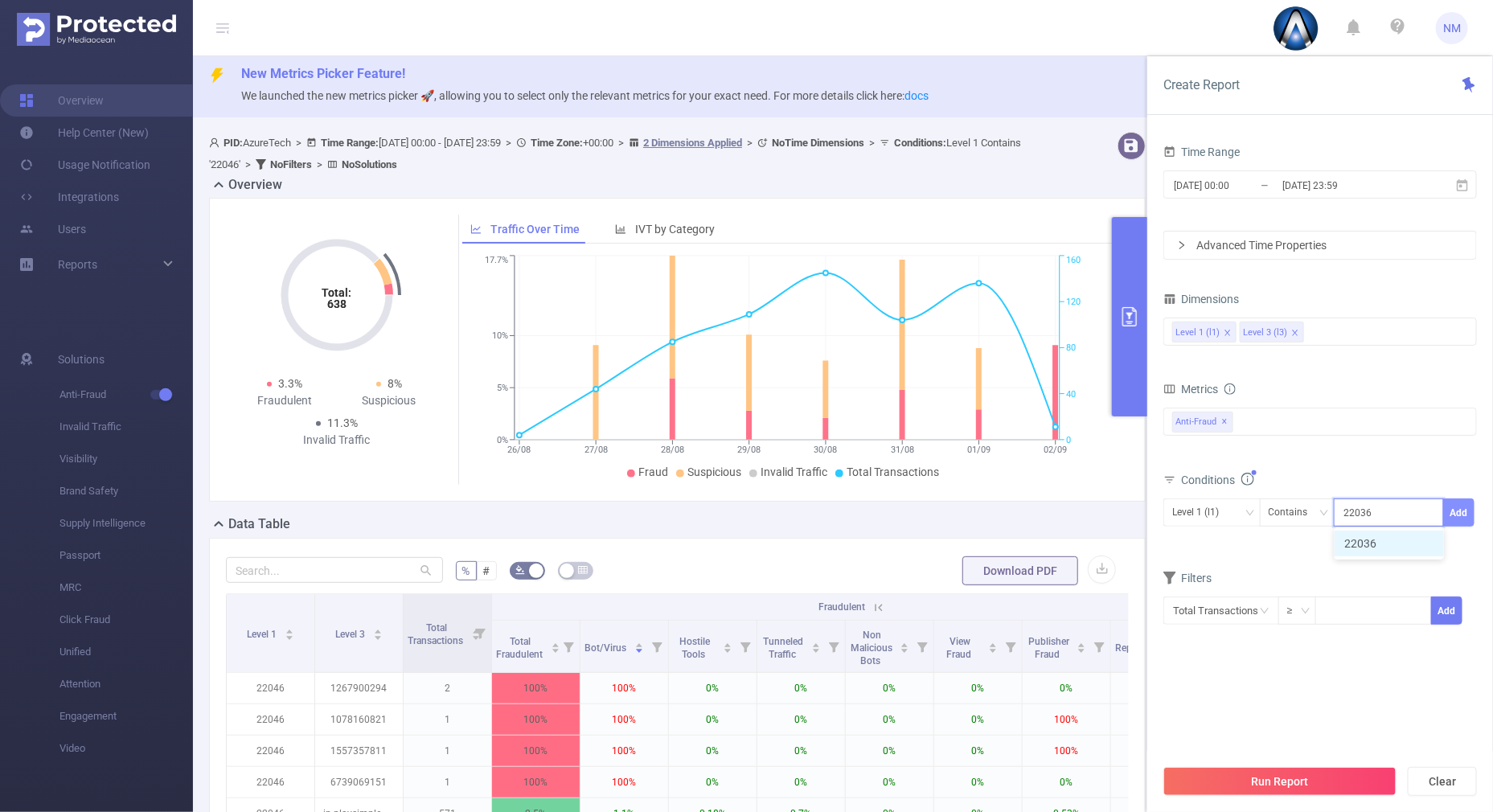
type input "22036"
click at [1473, 503] on button "Add" at bounding box center [1459, 513] width 31 height 28
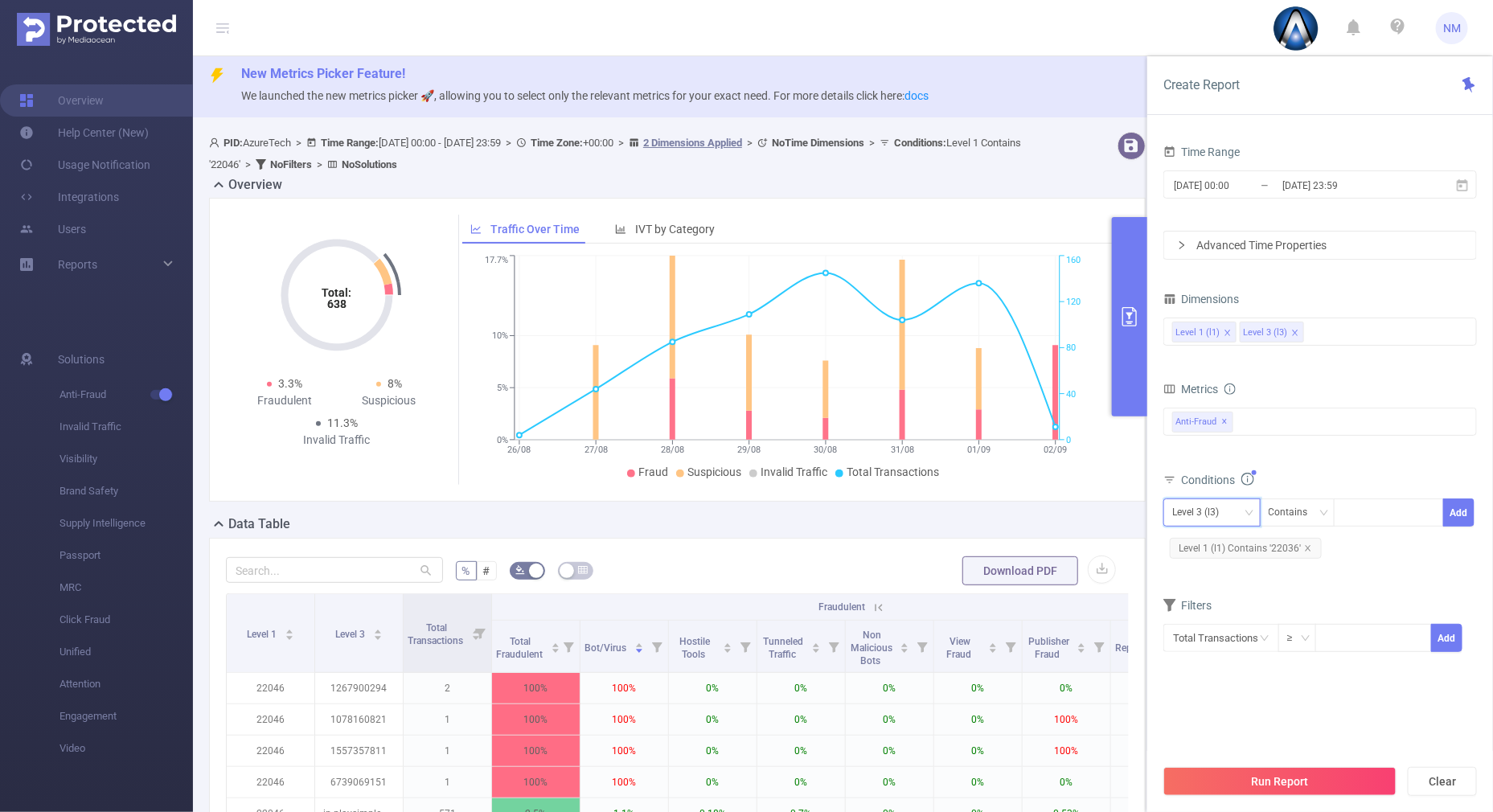
click at [1218, 525] on div "Level 3 (l3)" at bounding box center [1212, 513] width 97 height 28
click at [1206, 543] on li "Level 1 (l1)" at bounding box center [1212, 544] width 97 height 25
click at [1311, 469] on div "Conditions" at bounding box center [1320, 482] width 313 height 26
click at [1261, 775] on button "Run Report" at bounding box center [1280, 781] width 233 height 29
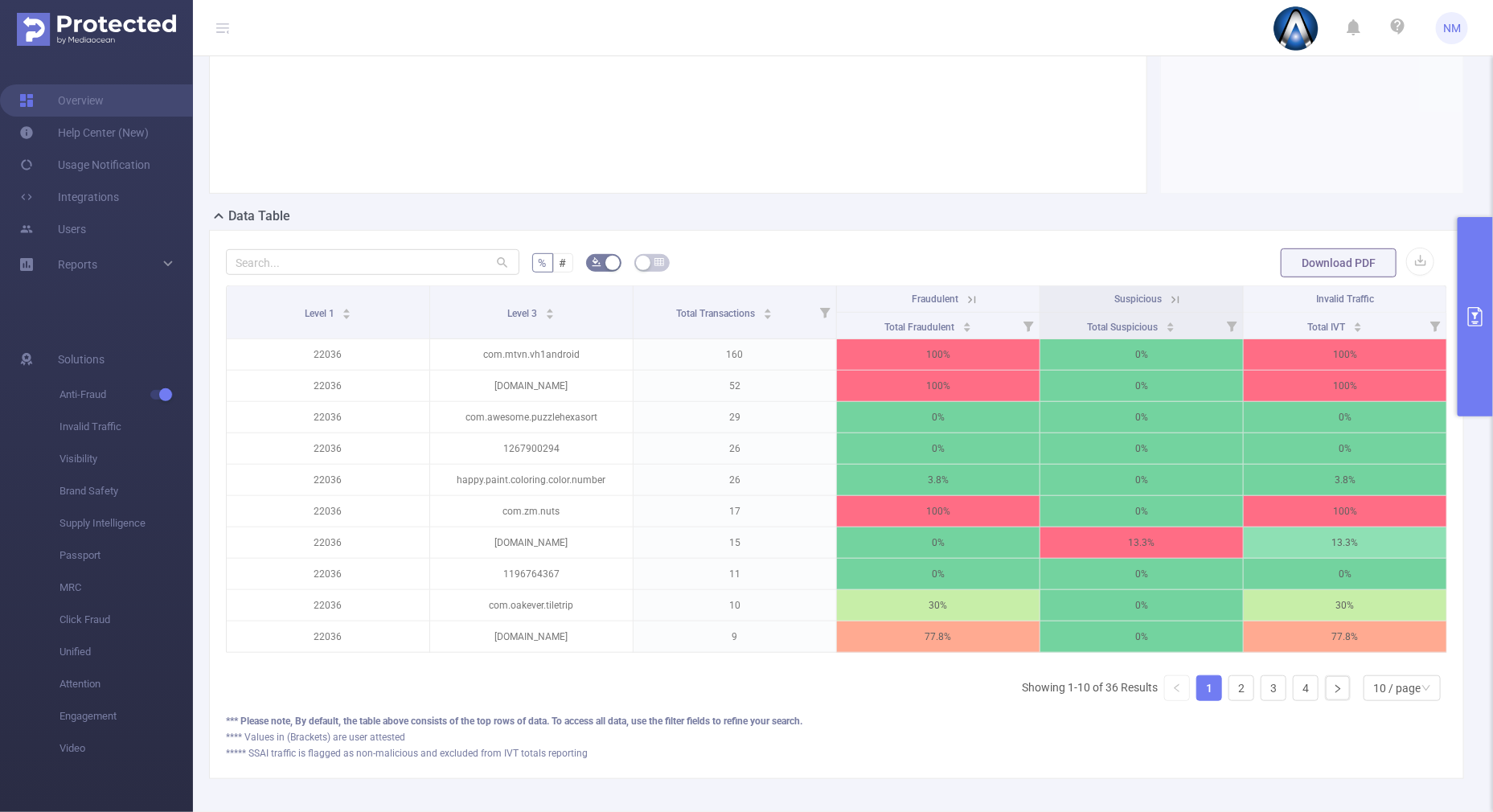
scroll to position [377, 0]
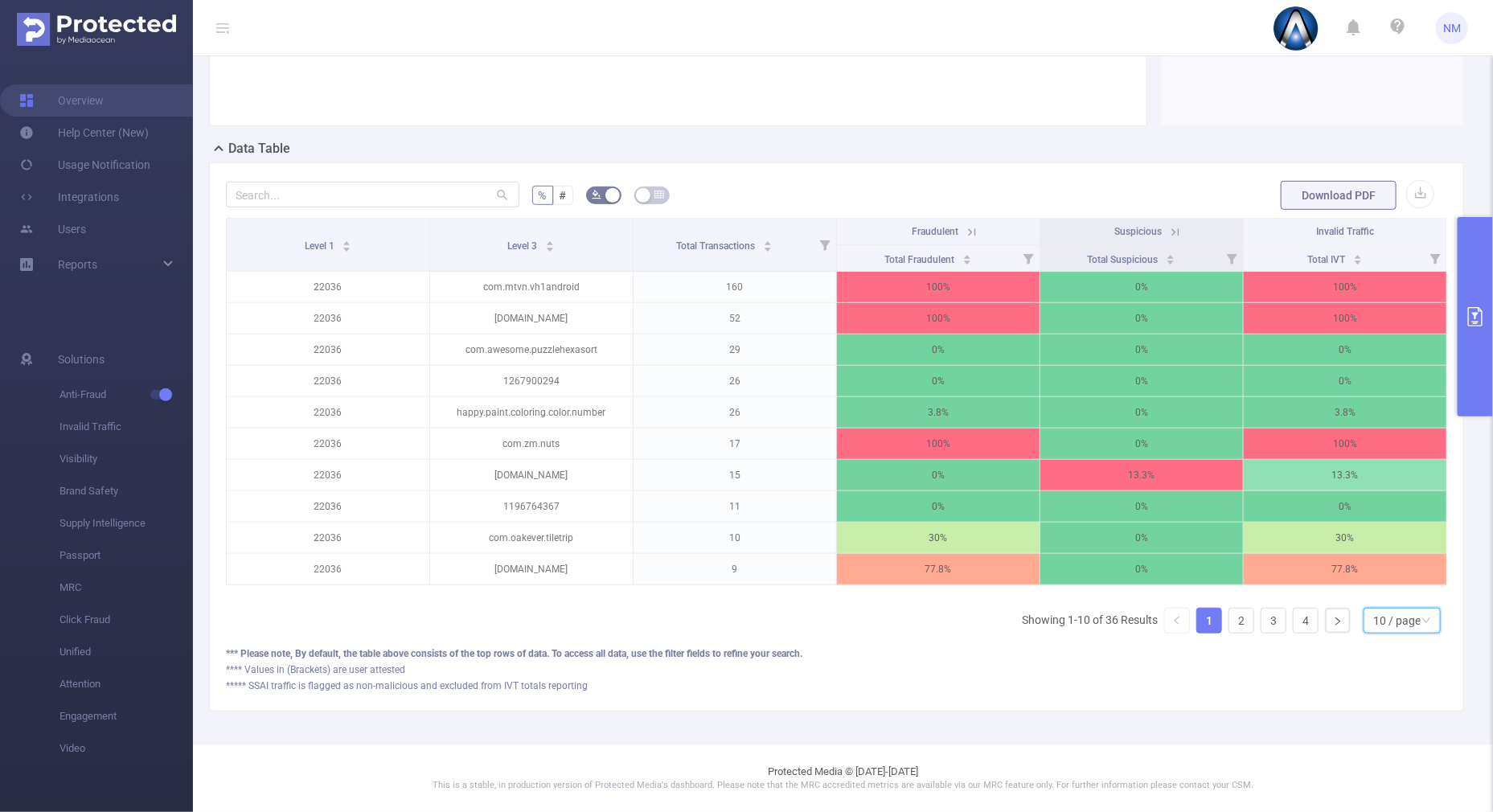
click at [1386, 630] on div "10 / page" at bounding box center [1397, 621] width 47 height 24
click at [1381, 544] on li "30 / page" at bounding box center [1387, 554] width 77 height 25
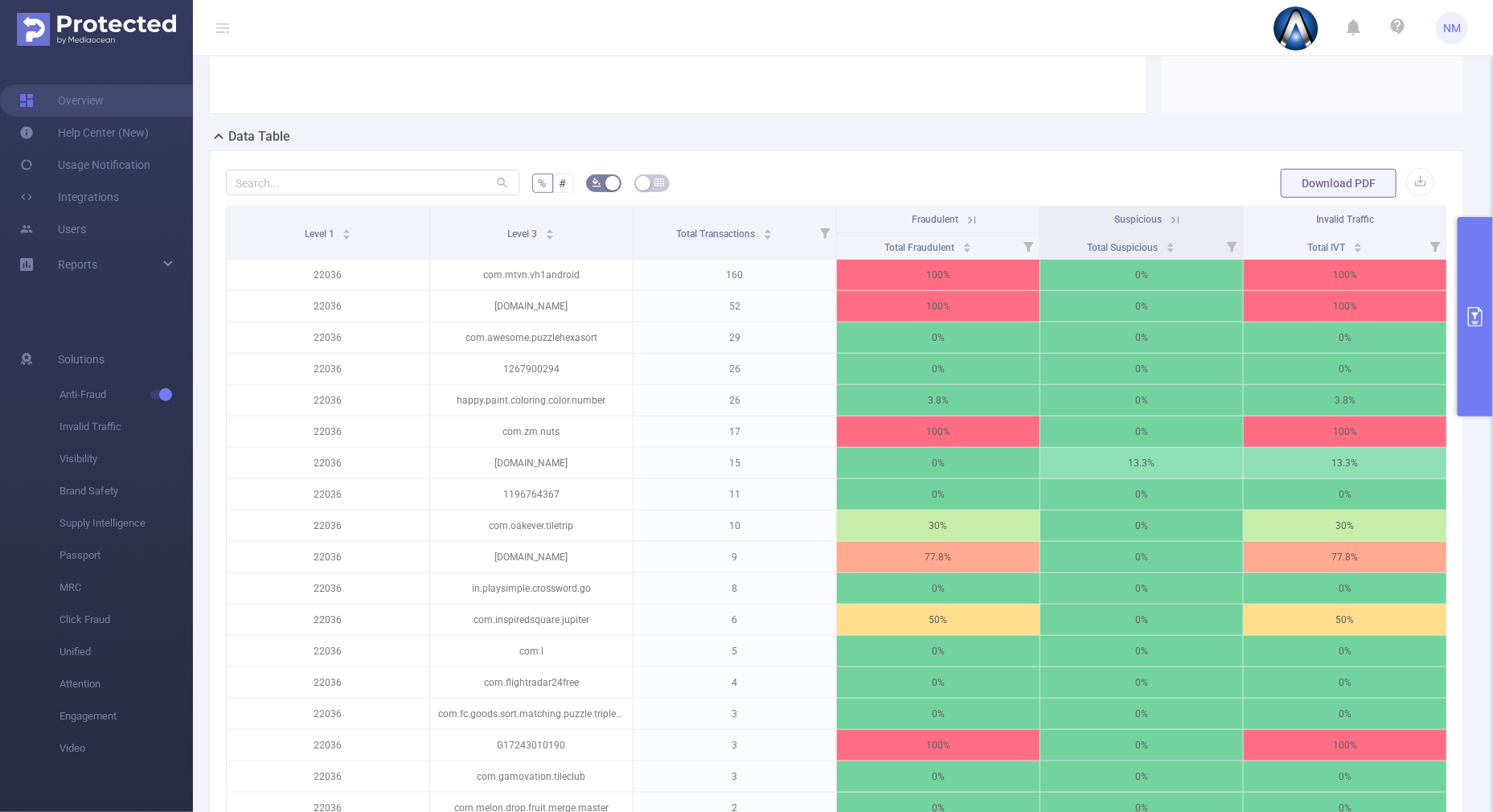
click at [965, 221] on icon at bounding box center [972, 220] width 15 height 15
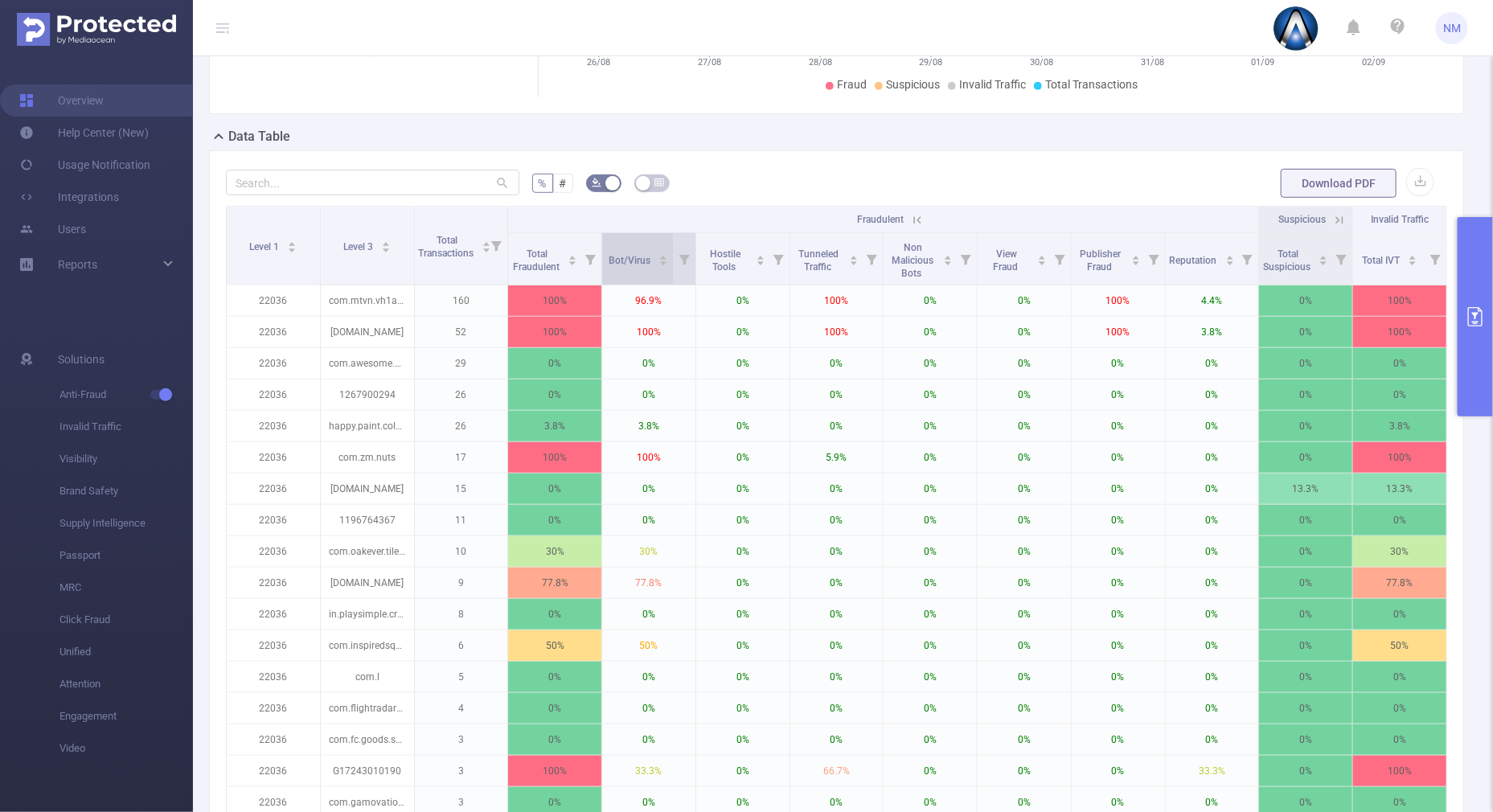
click at [659, 256] on icon "icon: caret-up" at bounding box center [664, 258] width 9 height 9
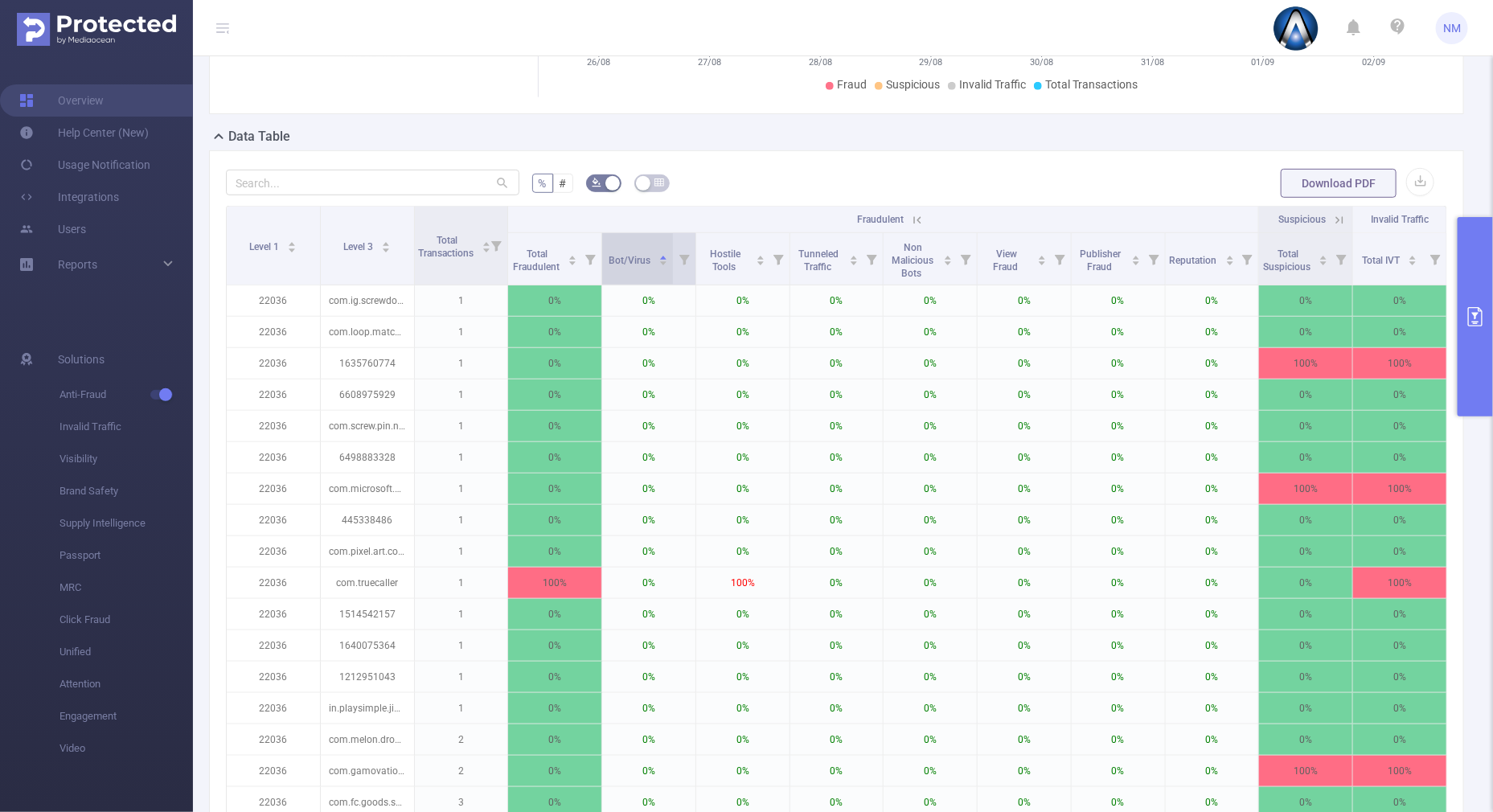
click at [657, 267] on div "Bot/Virus" at bounding box center [639, 258] width 59 height 16
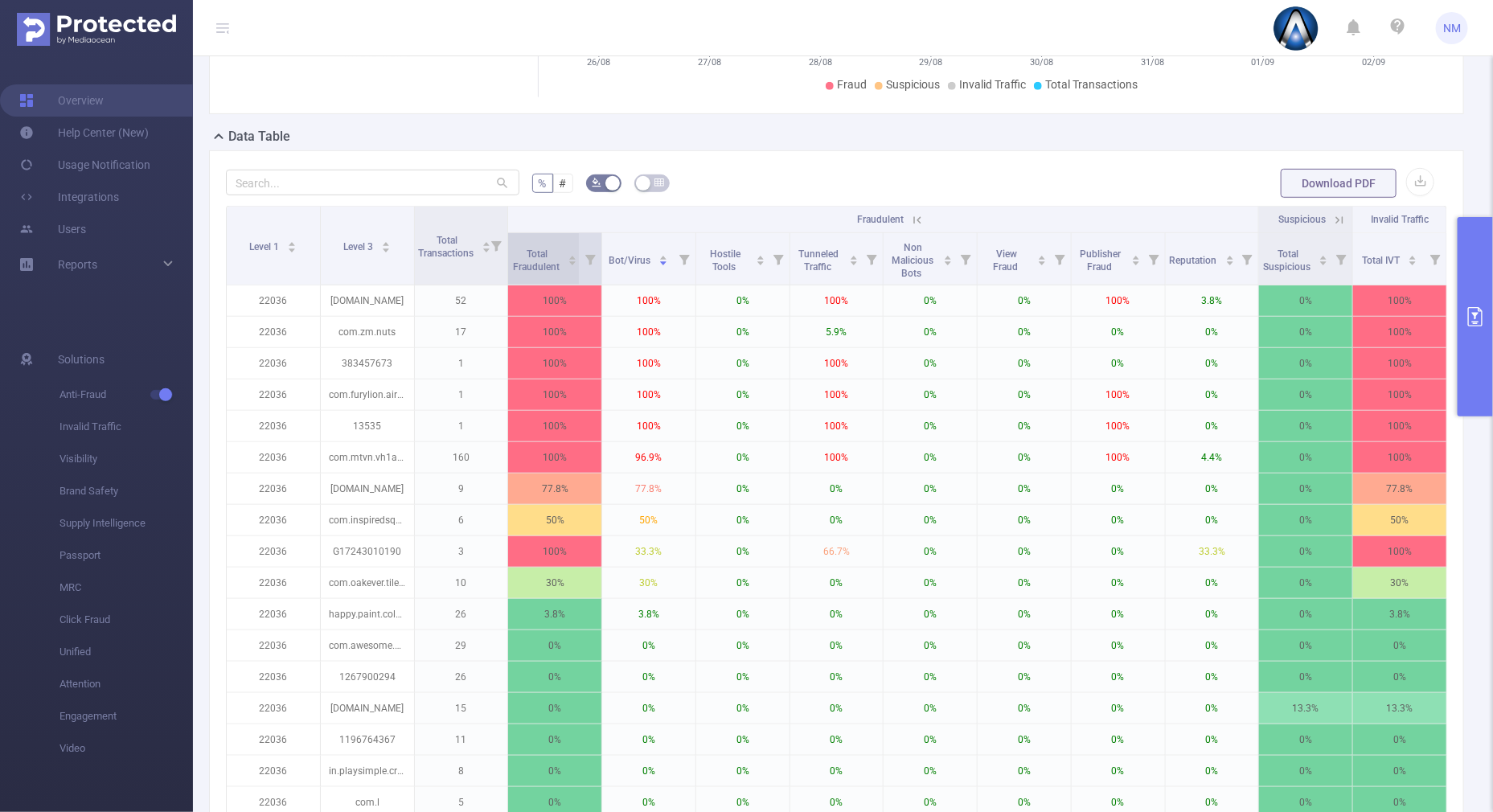
drag, startPoint x: 504, startPoint y: 238, endPoint x: 561, endPoint y: 237, distance: 57.0
click at [561, 237] on thead "Level 1 Level 3 Total Transactions Fraudulent Suspicious Invalid Traffic Total …" at bounding box center [837, 246] width 1221 height 79
drag, startPoint x: 502, startPoint y: 226, endPoint x: 548, endPoint y: 225, distance: 46.0
click at [548, 225] on tr "Level 1 Level 3 Total Transactions Fraudulent Suspicious Invalid Traffic" at bounding box center [837, 220] width 1221 height 26
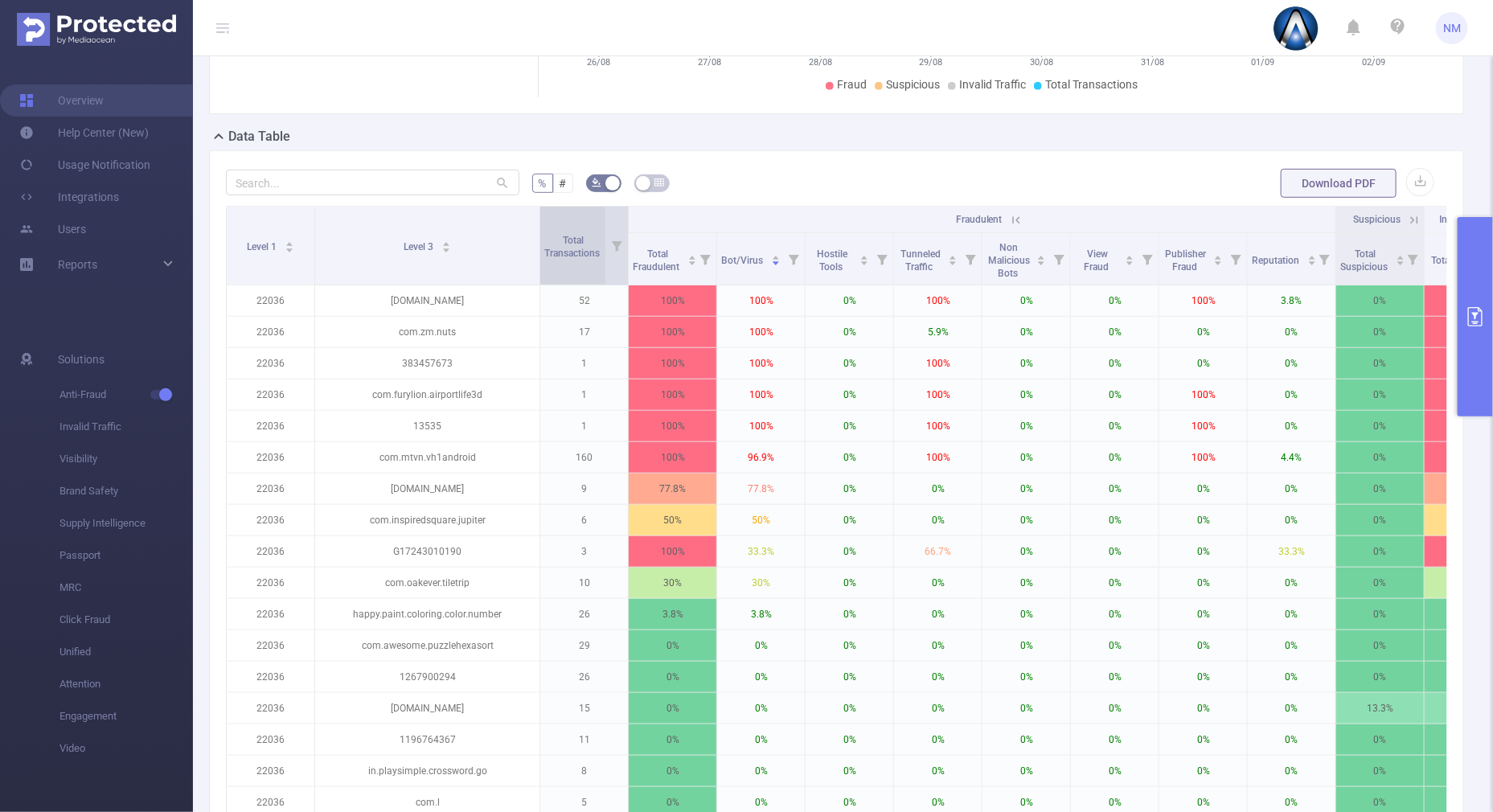
drag, startPoint x: 410, startPoint y: 221, endPoint x: 543, endPoint y: 223, distance: 133.0
click at [543, 223] on tr "Level 1 Level 3 Total Transactions Fraudulent Suspicious Invalid Traffic" at bounding box center [870, 220] width 1286 height 26
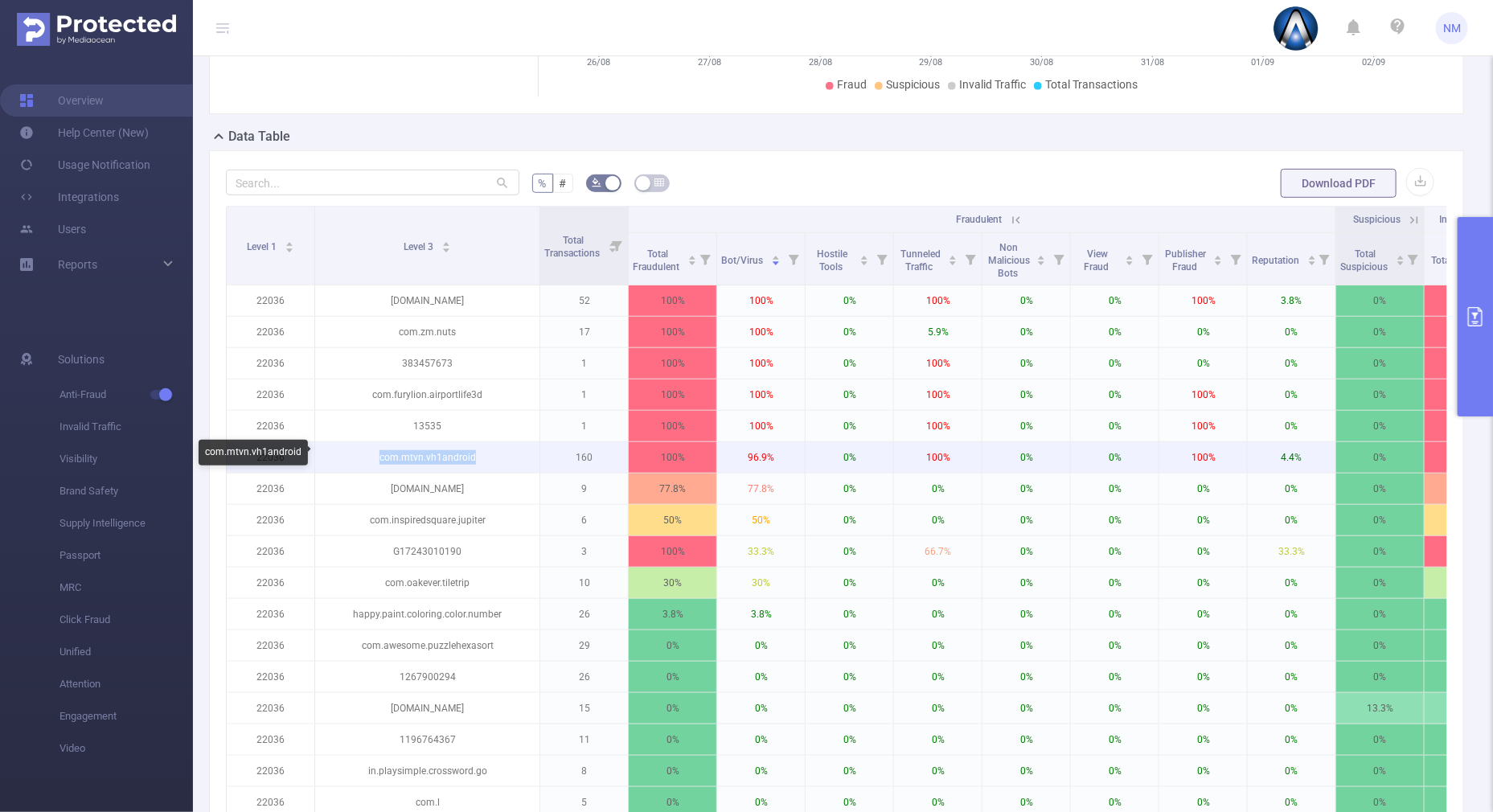
drag, startPoint x: 478, startPoint y: 456, endPoint x: 361, endPoint y: 449, distance: 117.2
click at [361, 449] on p "com.mtvn.vh1android" at bounding box center [427, 458] width 224 height 31
copy p "com.mtvn.vh1android"
click at [486, 456] on p "com.mtvn.vh1android" at bounding box center [427, 458] width 224 height 31
click at [480, 455] on p "com.mtvn.vh1android" at bounding box center [427, 458] width 224 height 31
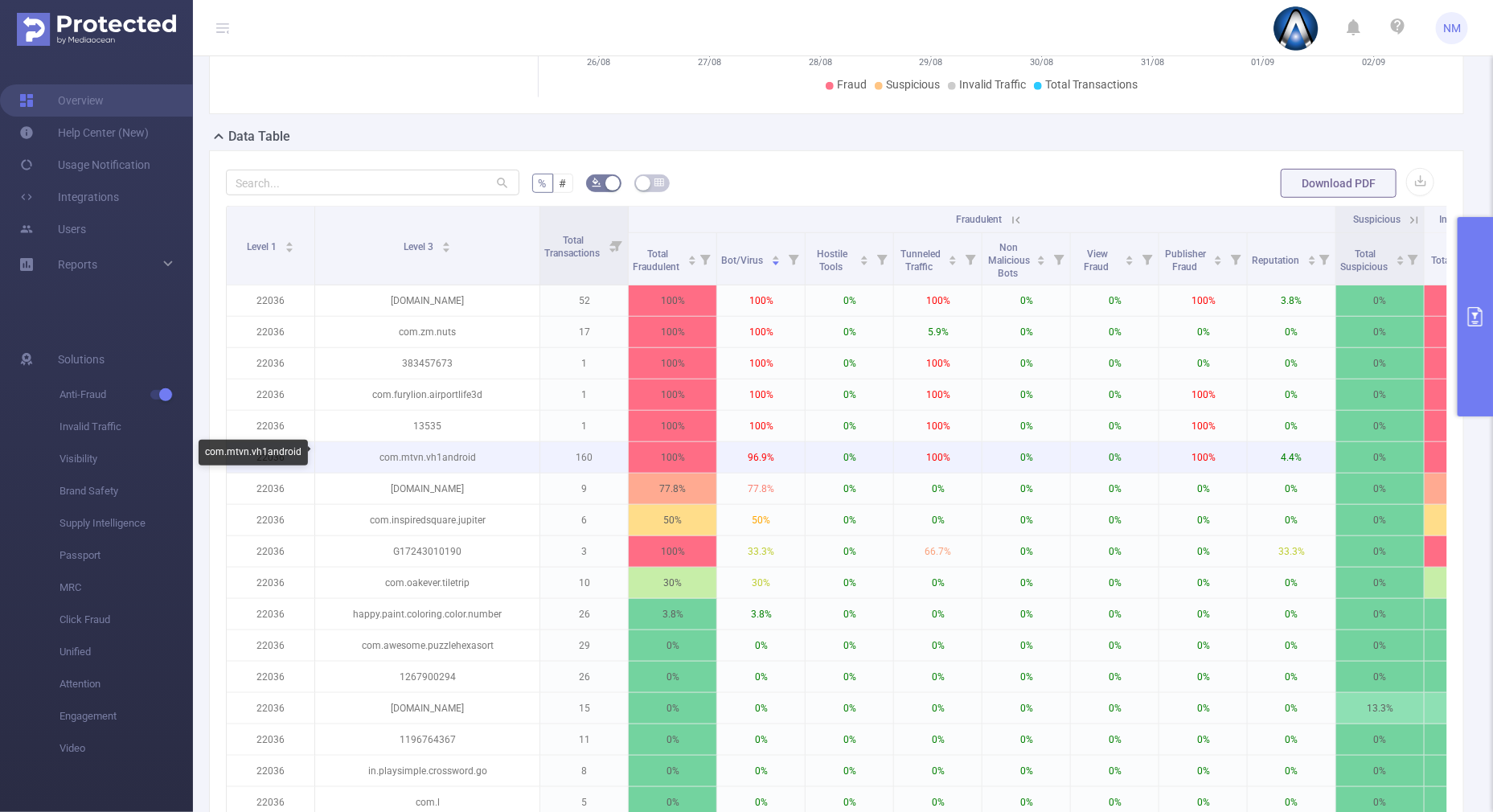
click at [477, 451] on p "com.mtvn.vh1android" at bounding box center [427, 458] width 224 height 31
drag, startPoint x: 473, startPoint y: 452, endPoint x: 374, endPoint y: 454, distance: 99.0
click at [374, 454] on p "com.mtvn.vh1android" at bounding box center [427, 458] width 224 height 31
copy p "com.mtvn.vh1android"
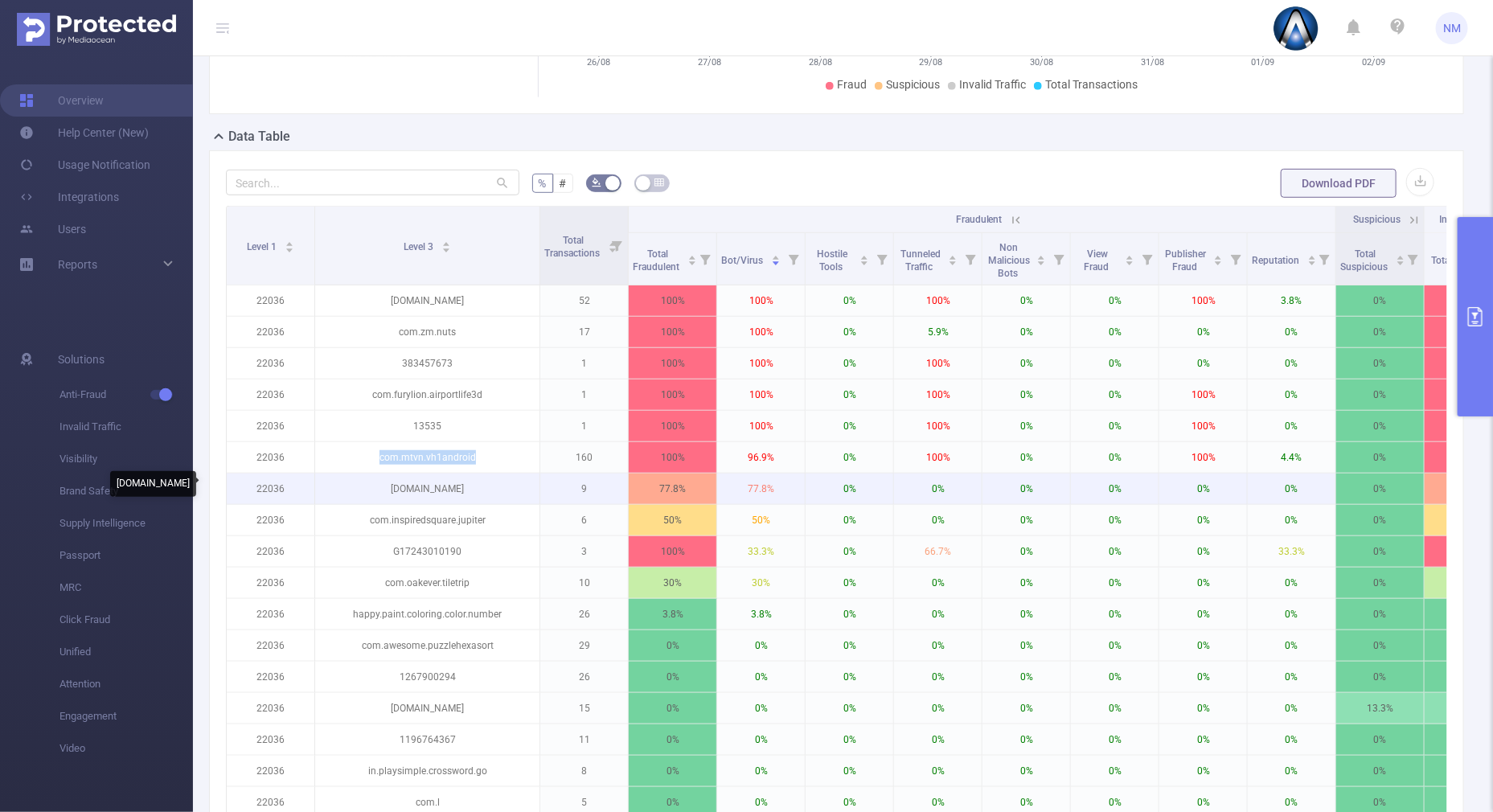
drag, startPoint x: 526, startPoint y: 491, endPoint x: 318, endPoint y: 493, distance: 208.0
click at [318, 493] on p "[DOMAIN_NAME]" at bounding box center [427, 488] width 224 height 31
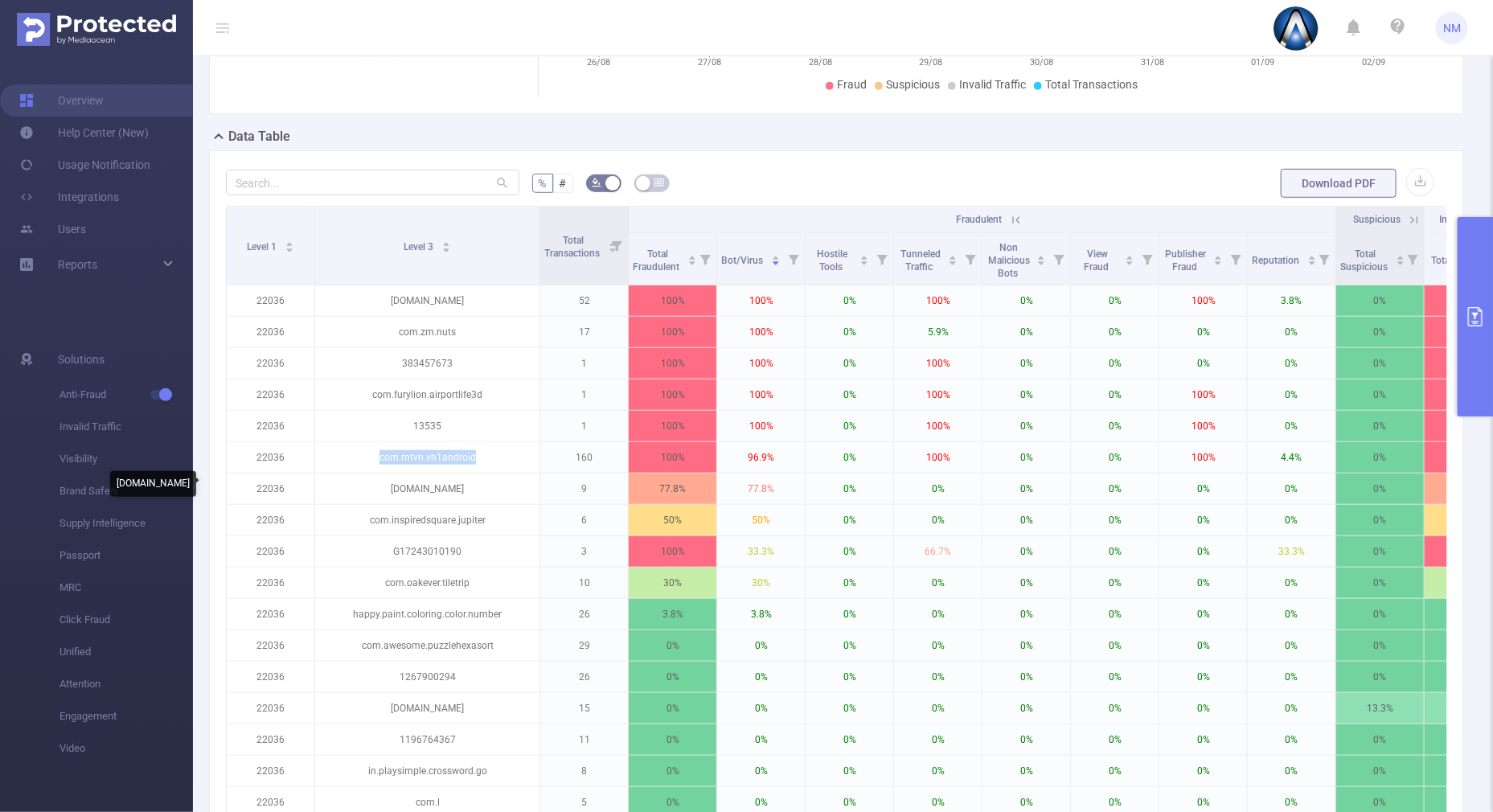
copy p "[DOMAIN_NAME]"
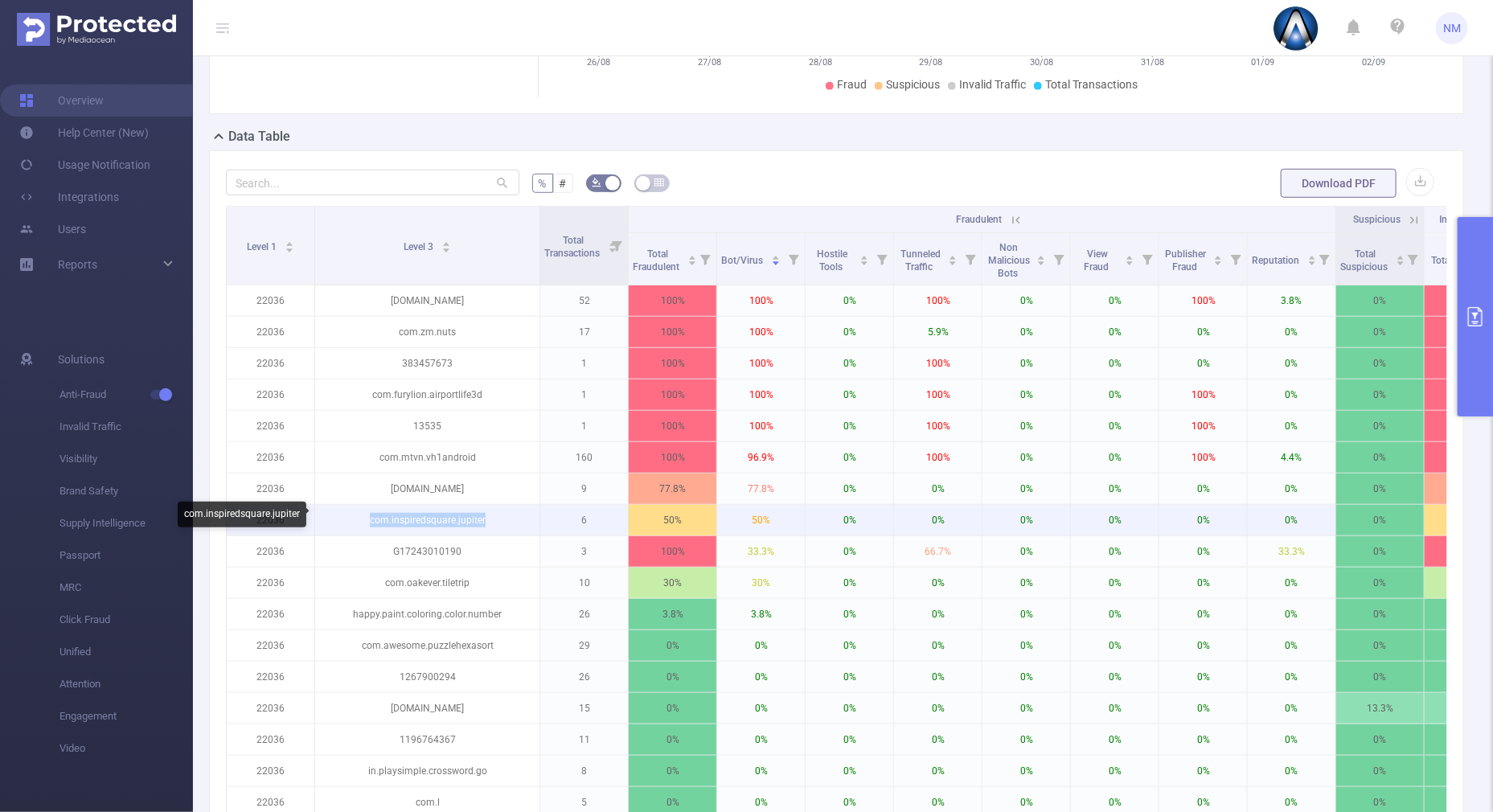
drag, startPoint x: 492, startPoint y: 513, endPoint x: 354, endPoint y: 519, distance: 138.1
click at [354, 519] on p "com.inspiredsquare.jupiter" at bounding box center [427, 520] width 224 height 31
copy p "com.inspiredsquare.jupiter"
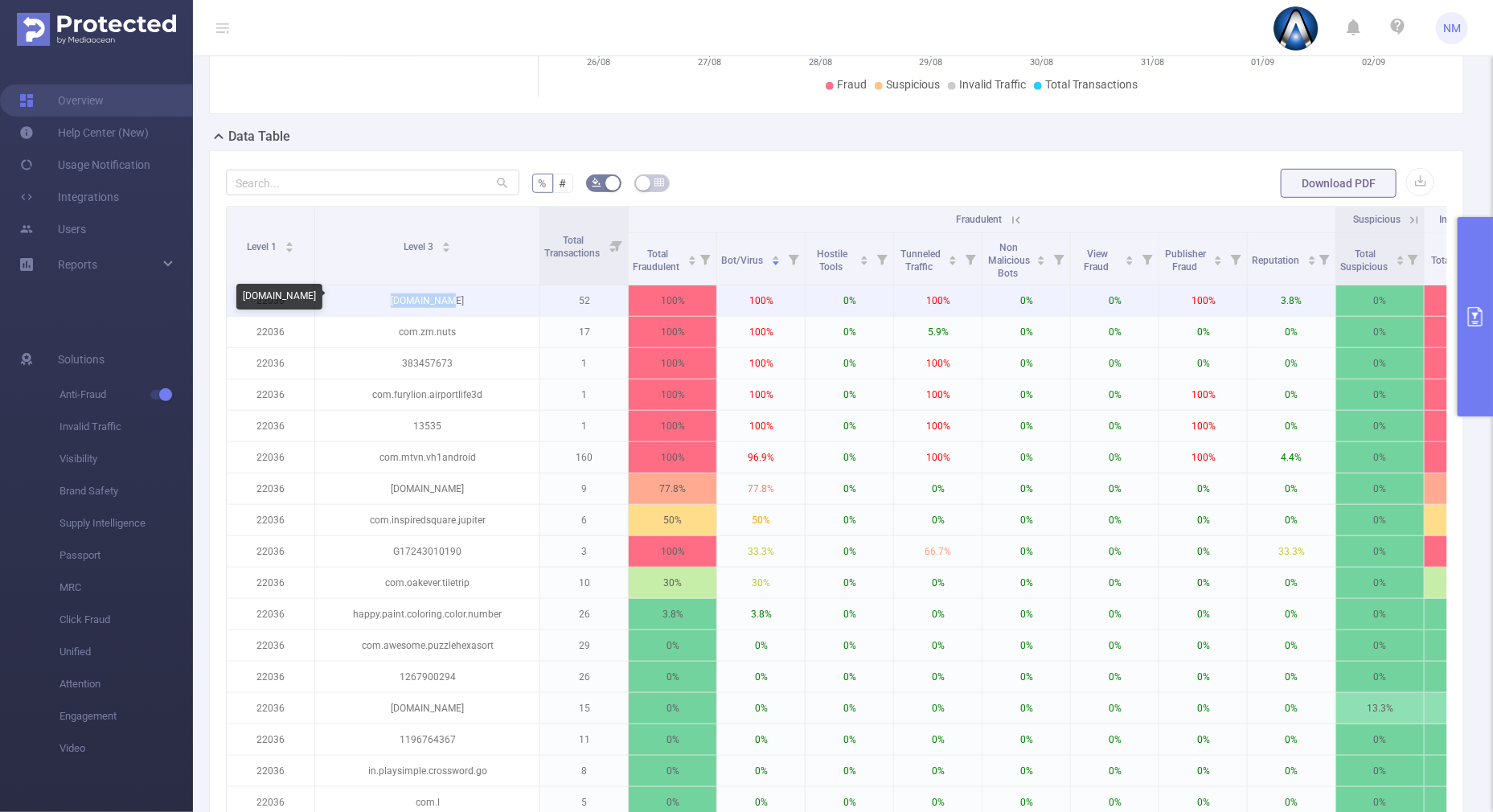
drag, startPoint x: 464, startPoint y: 304, endPoint x: 396, endPoint y: 301, distance: 68.1
click at [396, 301] on p "[DOMAIN_NAME]" at bounding box center [427, 300] width 224 height 31
copy p "[DOMAIN_NAME]"
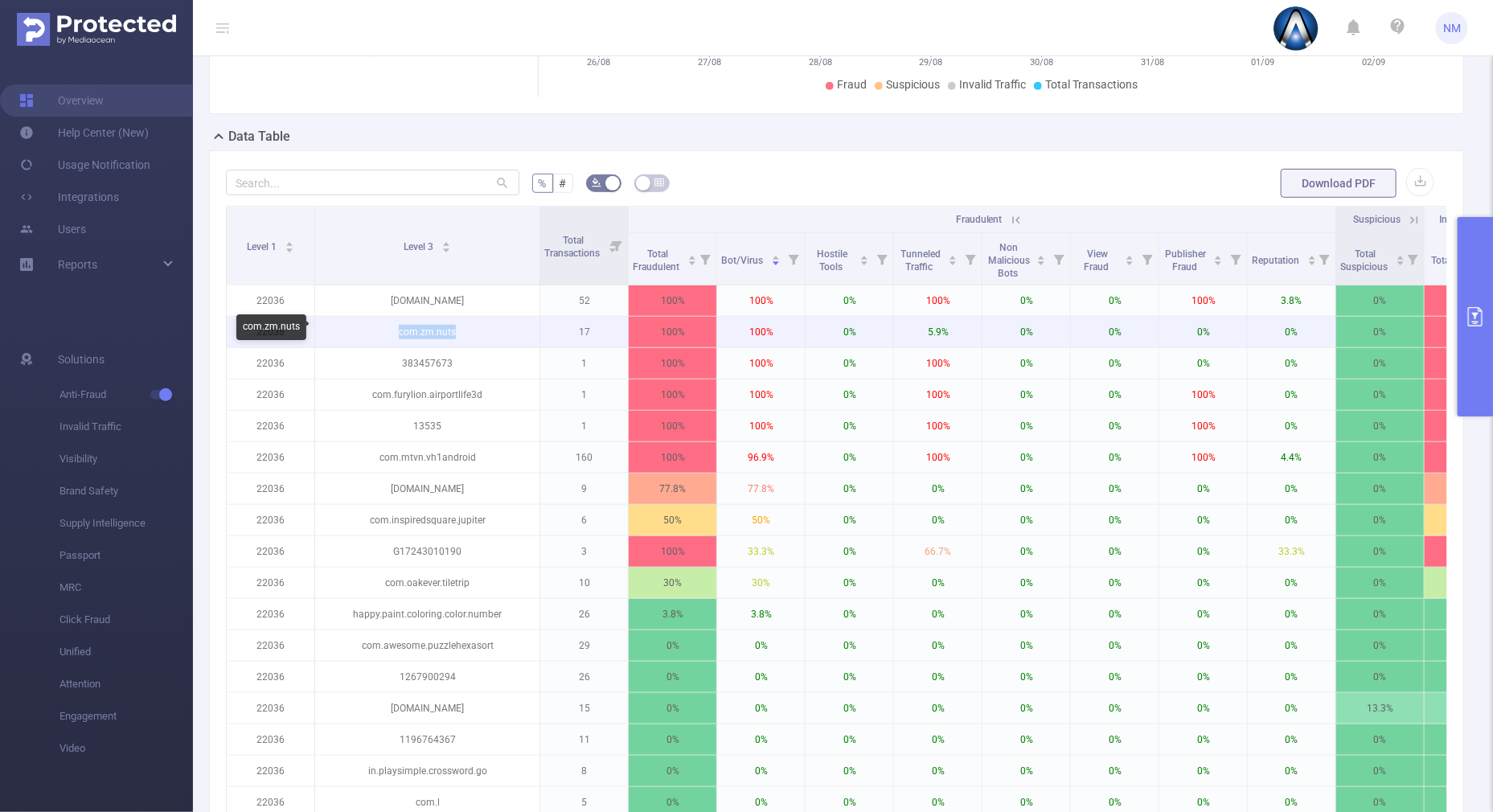
drag, startPoint x: 479, startPoint y: 341, endPoint x: 386, endPoint y: 334, distance: 93.3
click at [386, 334] on p "com.zm.nuts" at bounding box center [427, 332] width 224 height 31
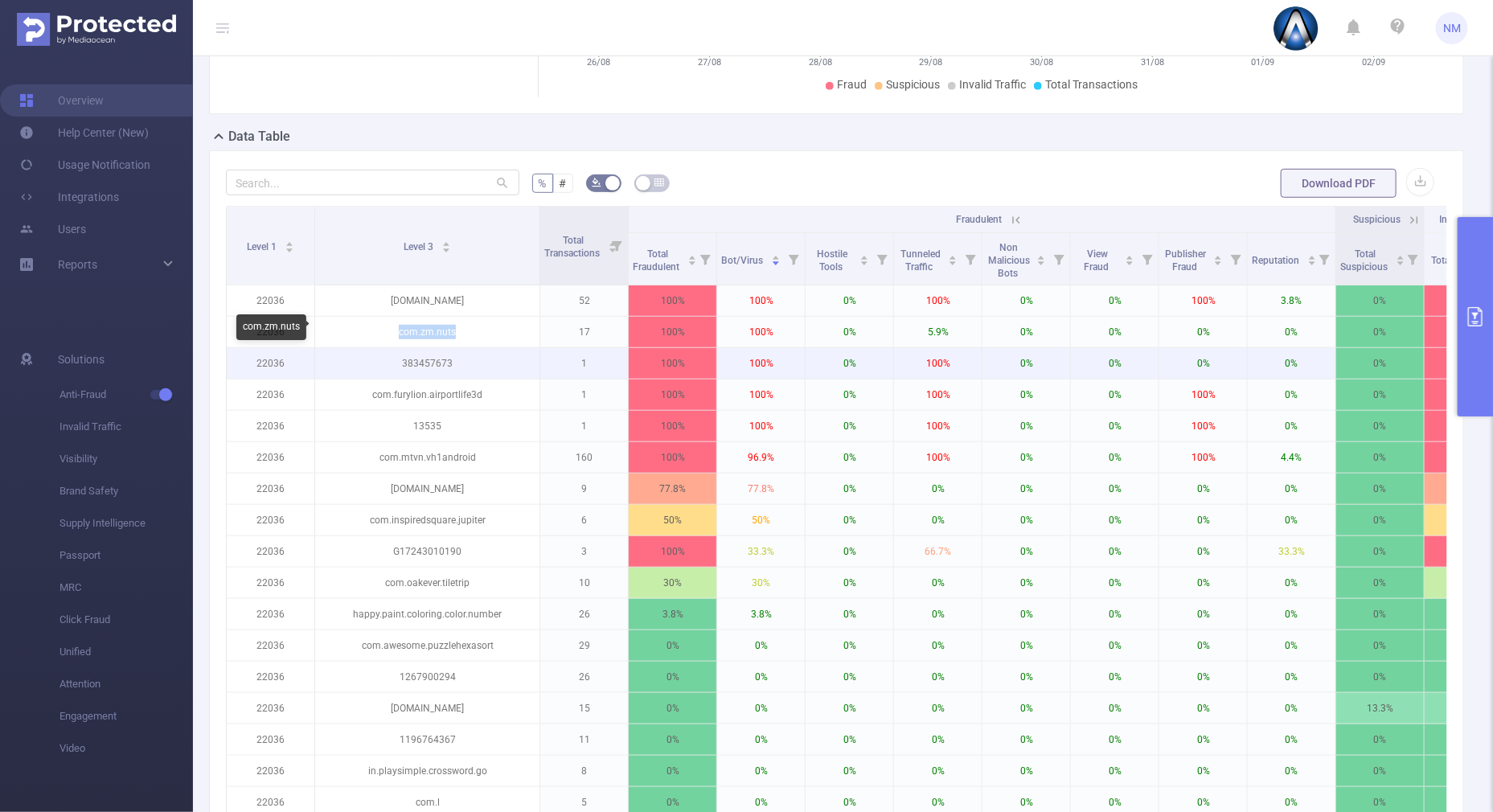
copy p "com.zm.nuts"
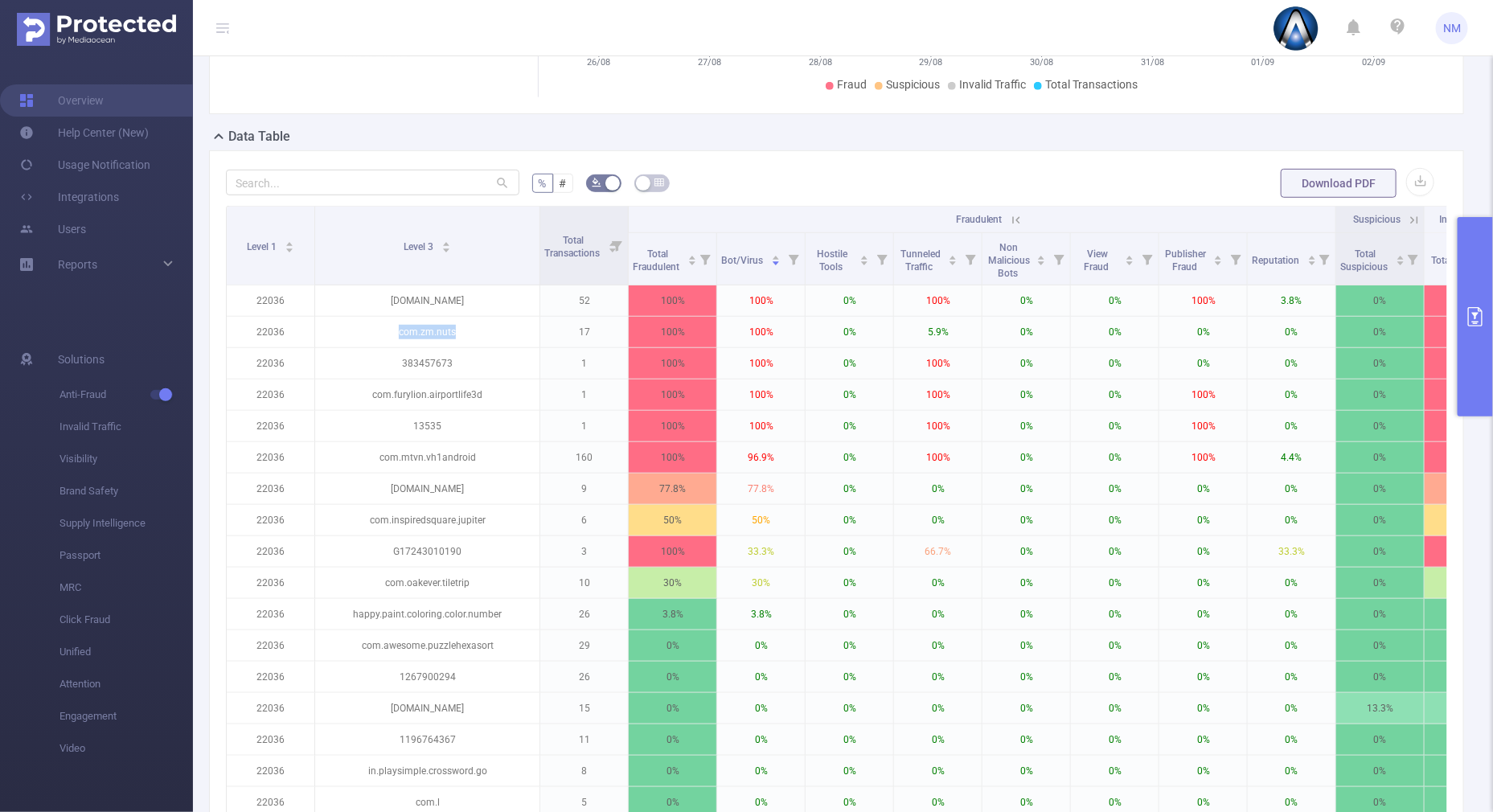
click at [1481, 382] on button "primary" at bounding box center [1476, 317] width 36 height 199
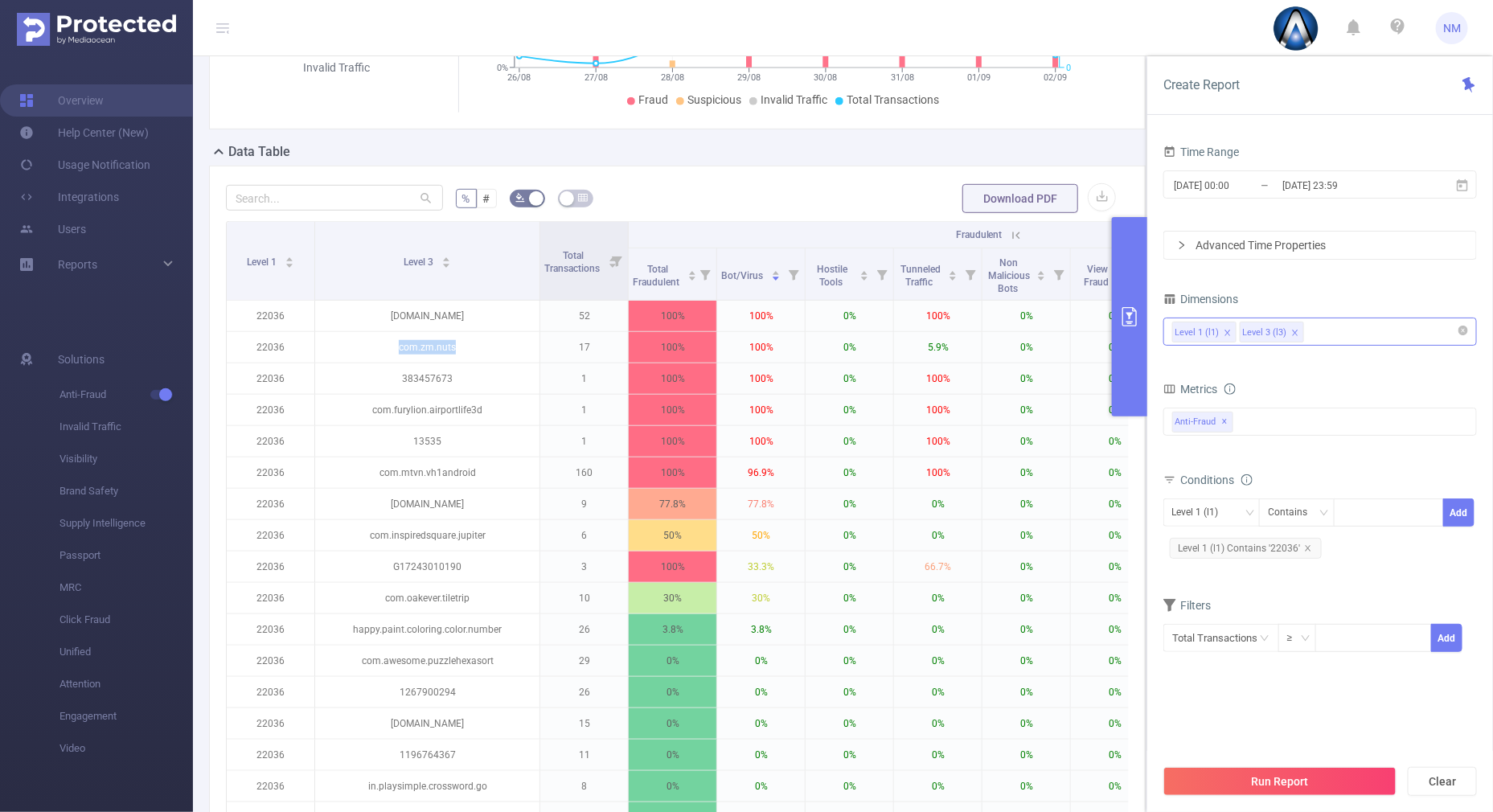
click at [1347, 326] on div "Level 1 (l1) Level 3 (l3)" at bounding box center [1320, 332] width 296 height 26
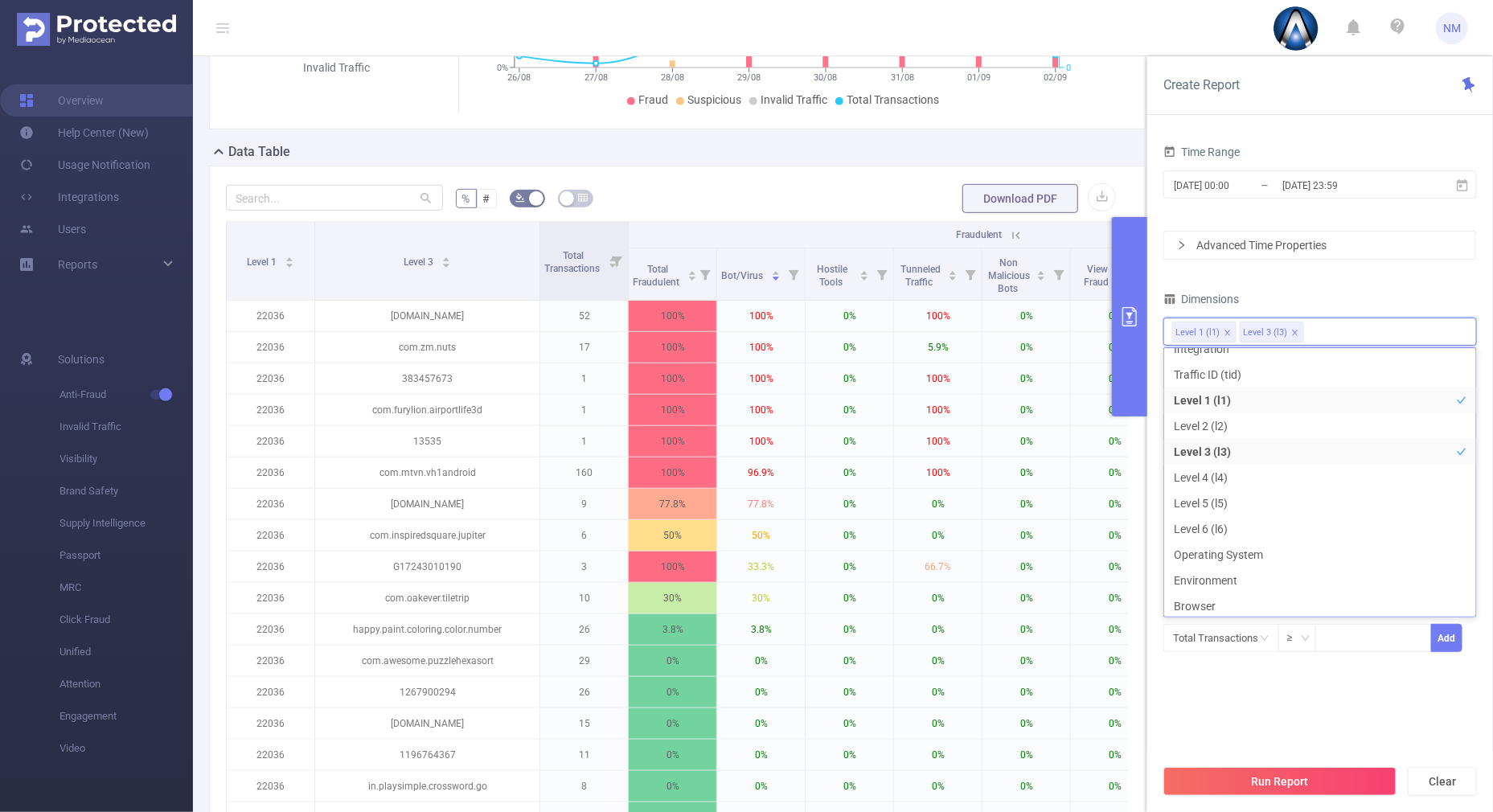
scroll to position [0, 0]
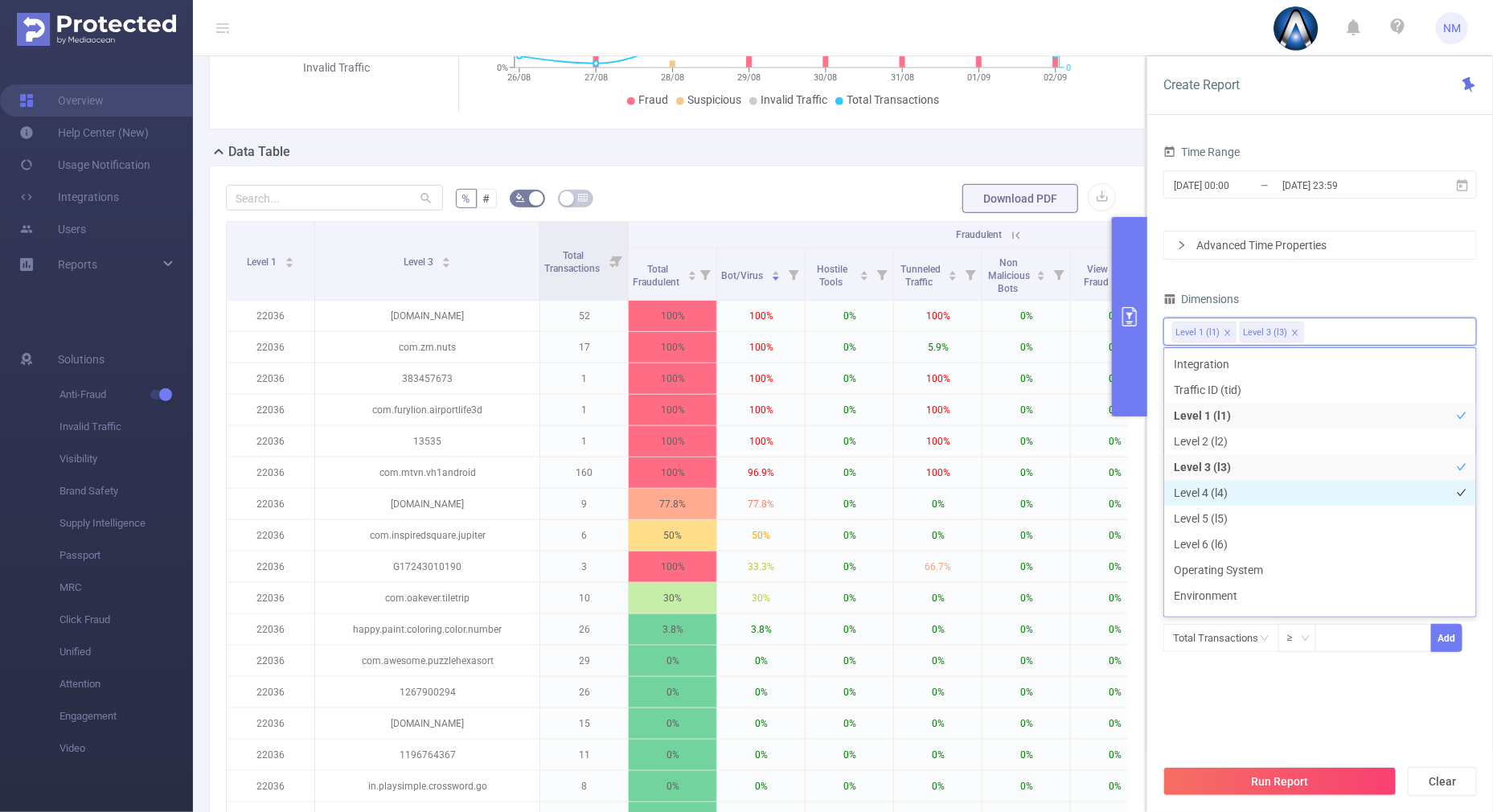
click at [1230, 495] on li "Level 4 (l4)" at bounding box center [1320, 492] width 312 height 25
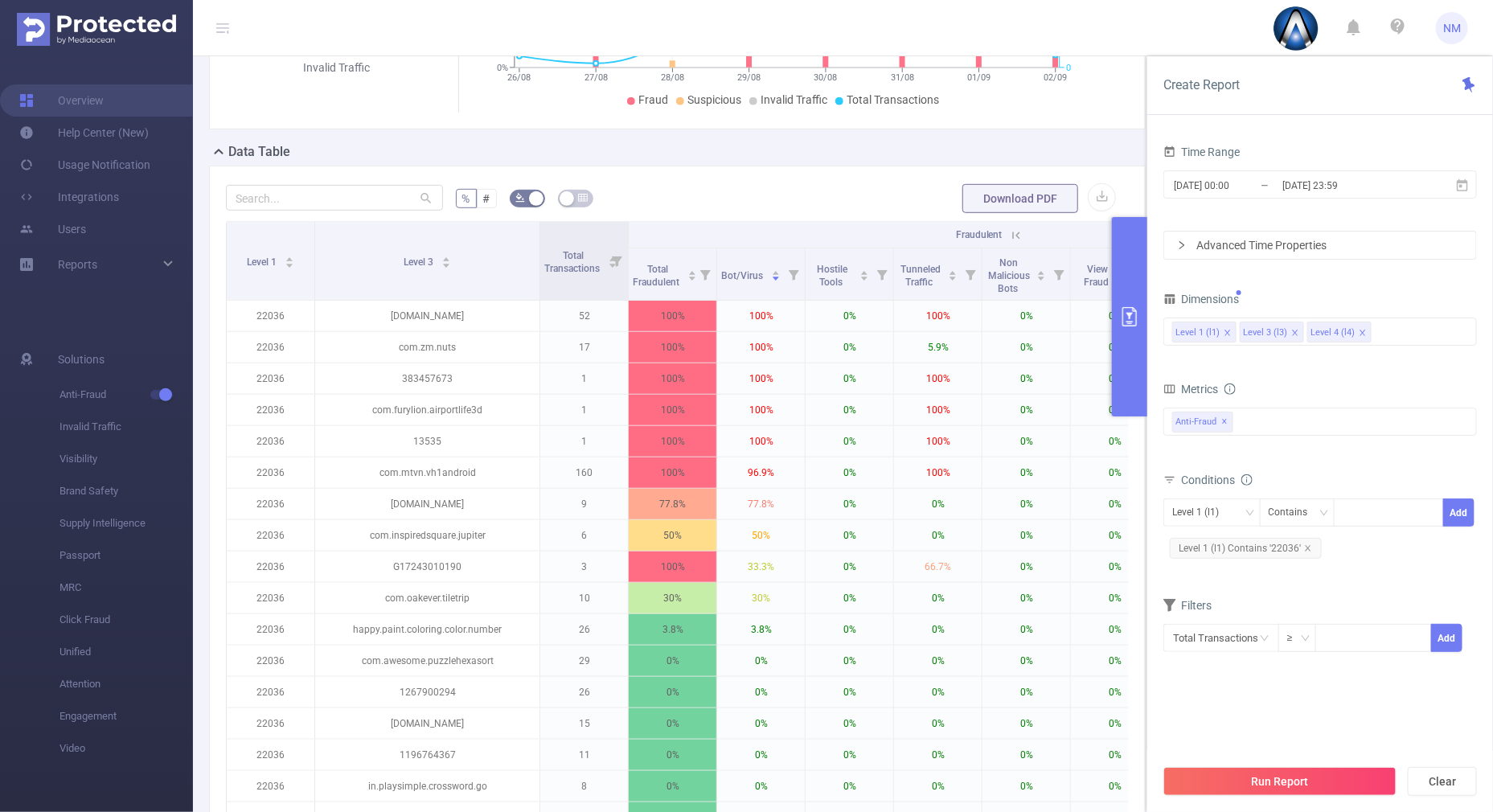
click at [1338, 293] on div "Dimensions" at bounding box center [1320, 301] width 313 height 26
click at [1248, 760] on div "Run Report Clear" at bounding box center [1320, 781] width 346 height 61
click at [1235, 767] on button "Run Report" at bounding box center [1280, 781] width 233 height 29
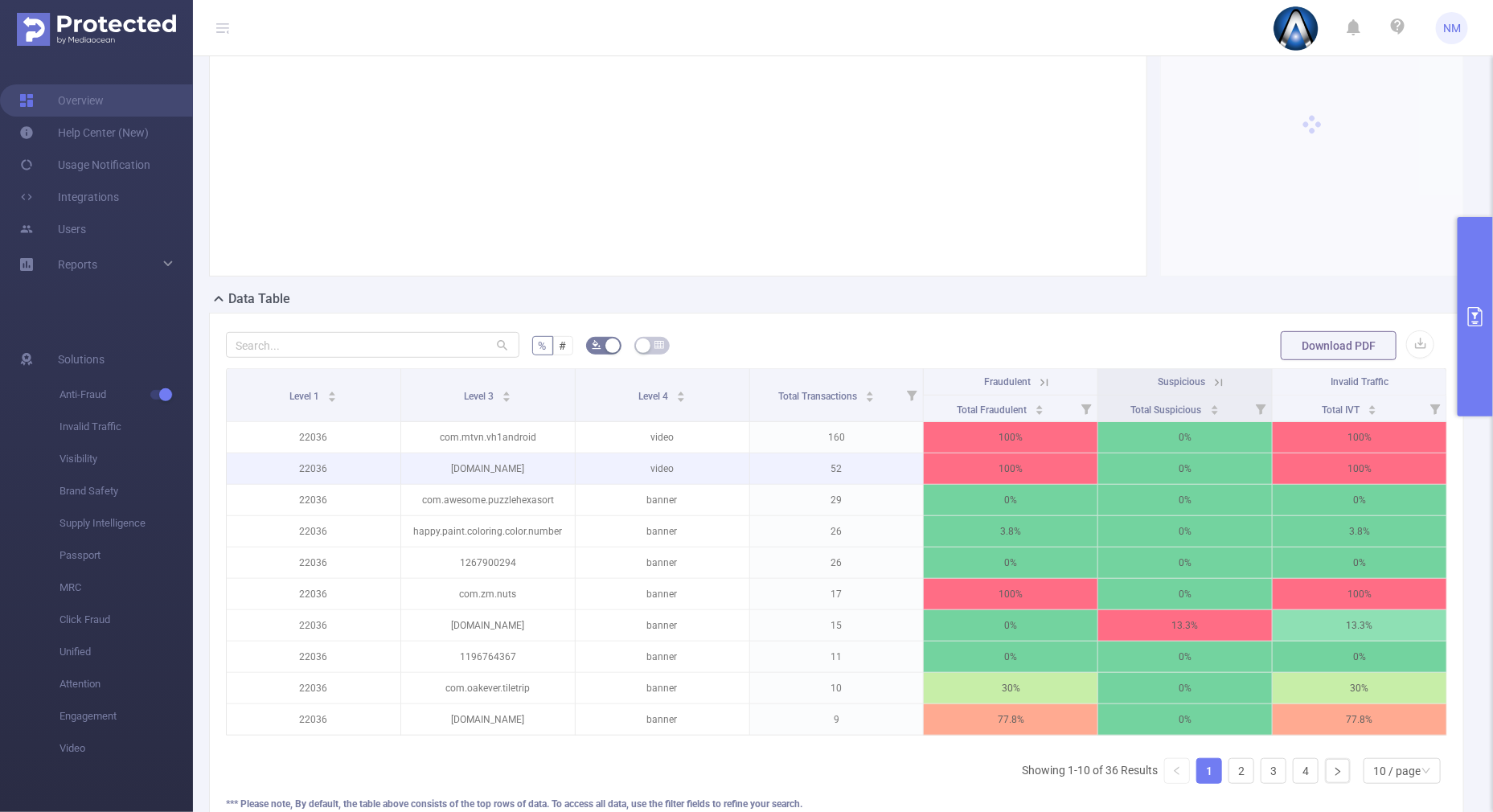
scroll to position [258, 0]
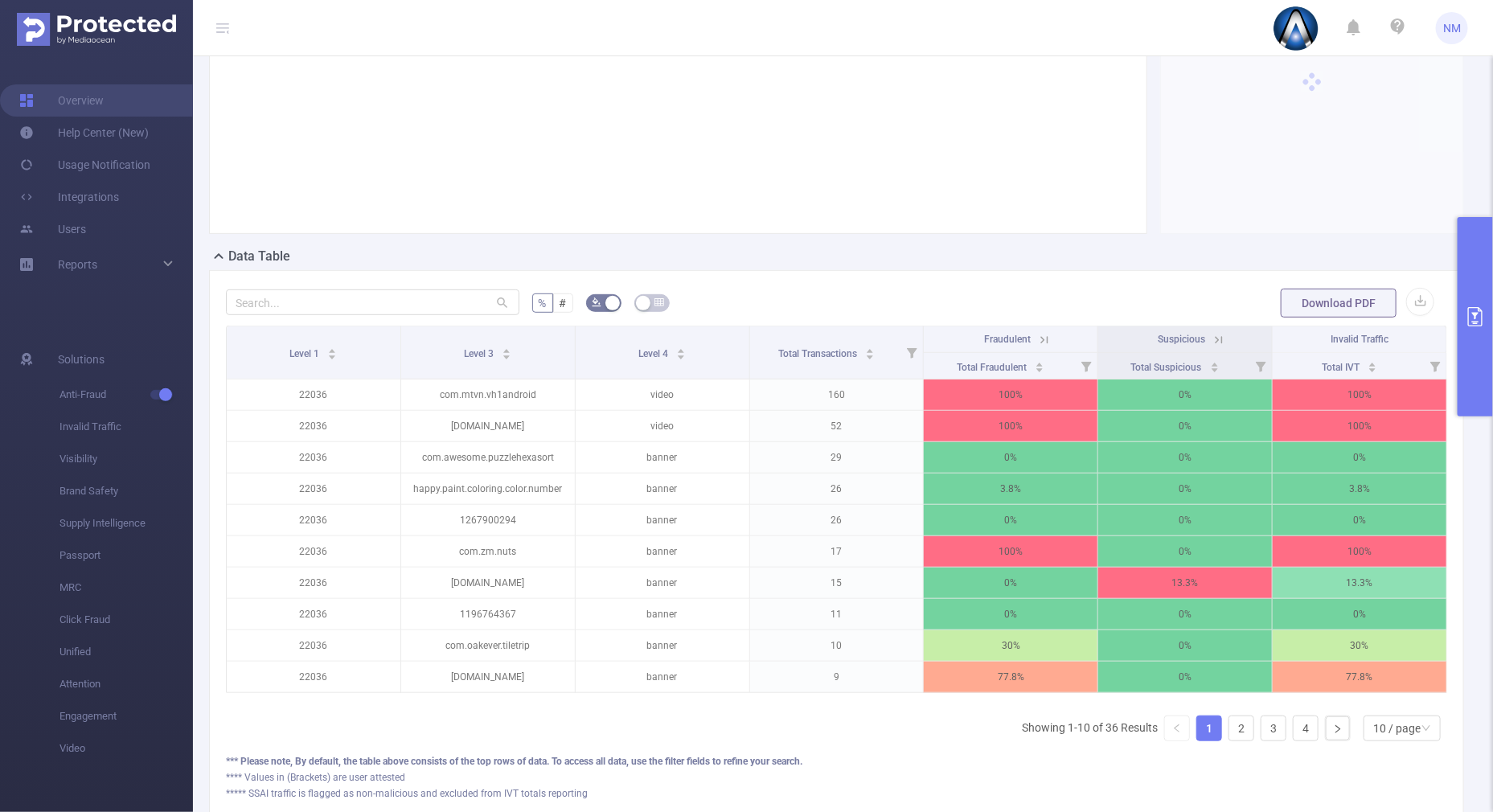
drag, startPoint x: 1035, startPoint y: 338, endPoint x: 909, endPoint y: 348, distance: 126.4
click at [1037, 339] on icon at bounding box center [1044, 340] width 15 height 15
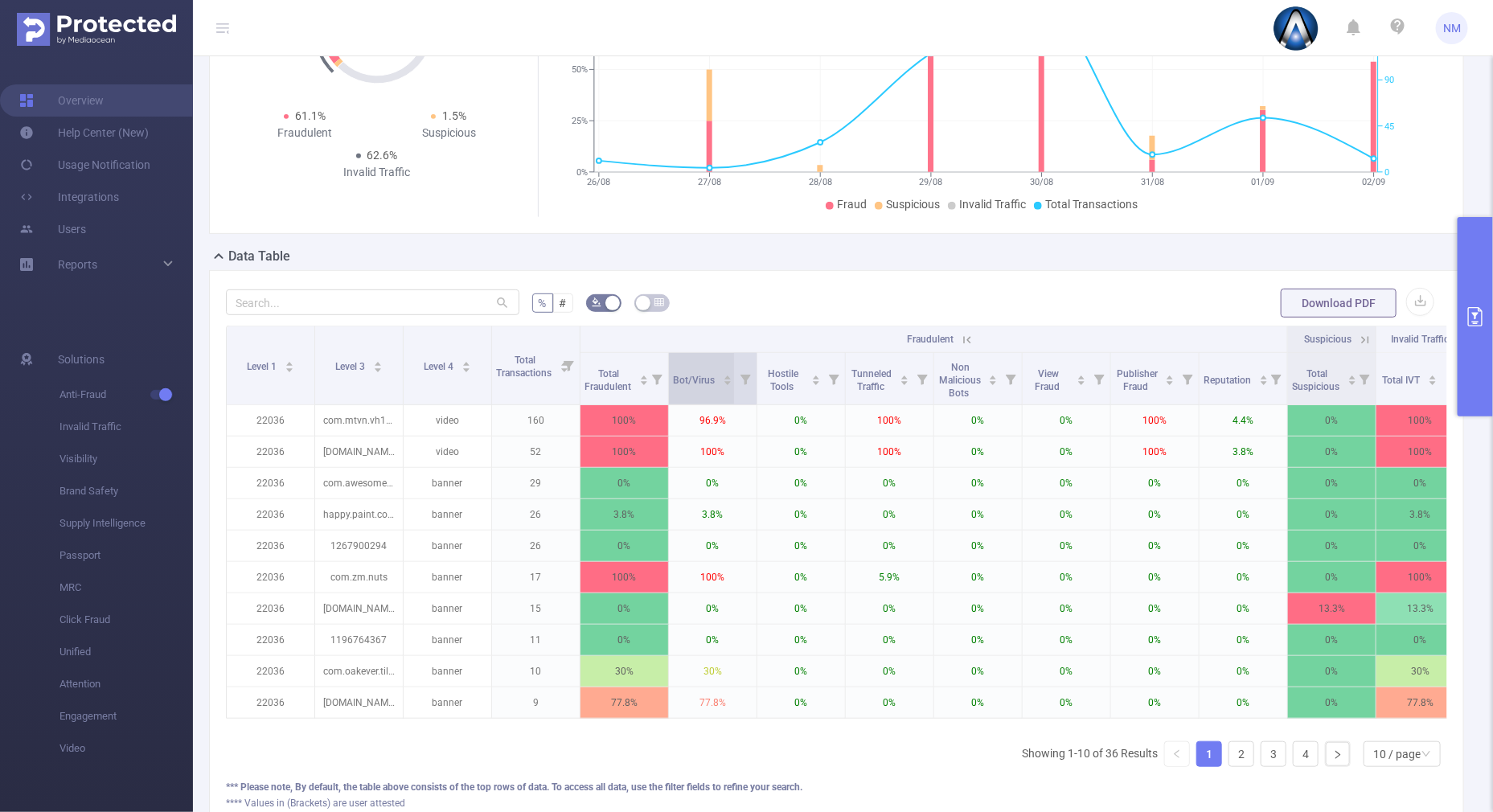
click at [721, 376] on div "Bot/Virus" at bounding box center [703, 379] width 59 height 16
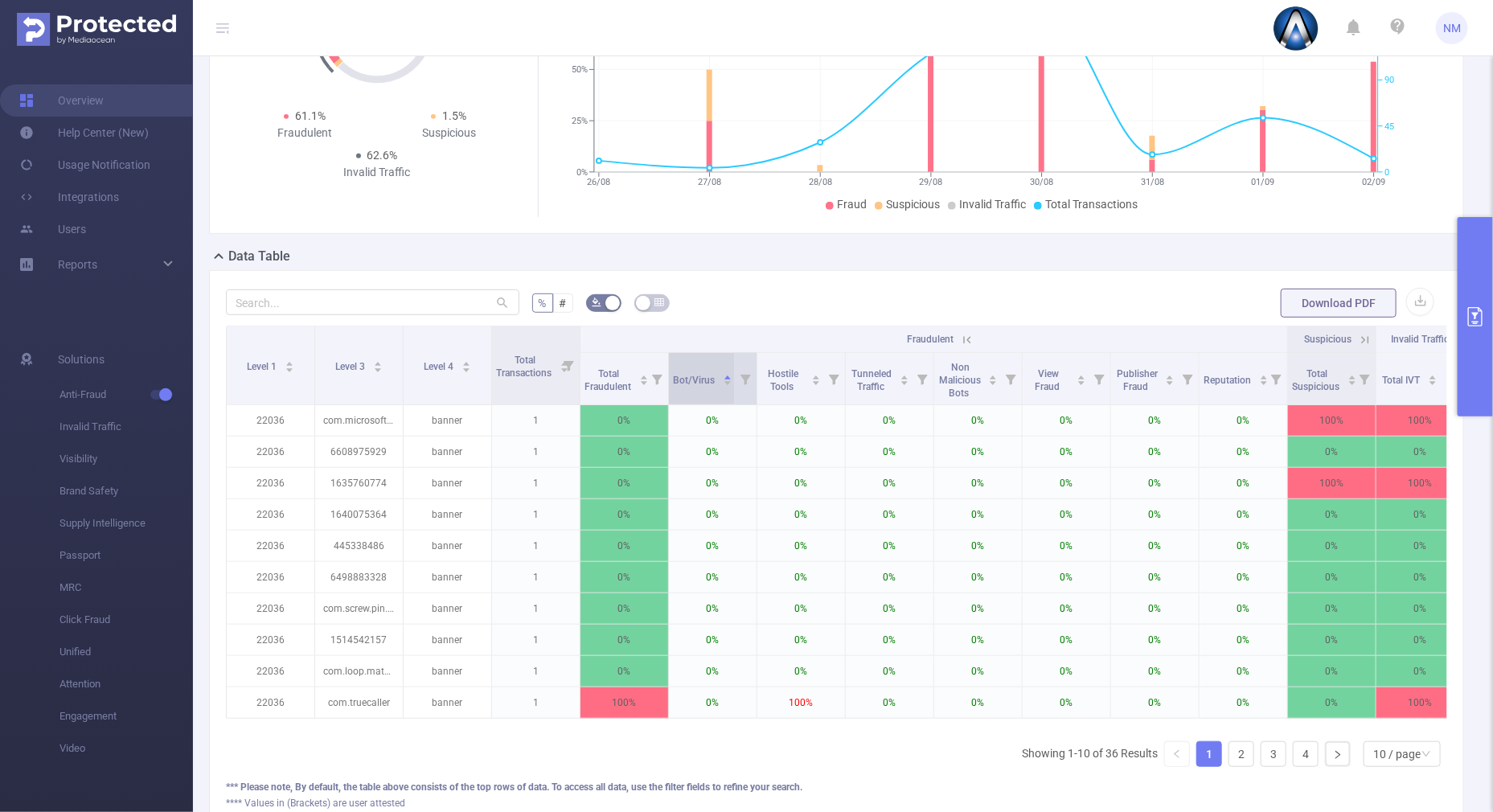
click at [727, 385] on icon "icon: caret-down" at bounding box center [727, 383] width 9 height 9
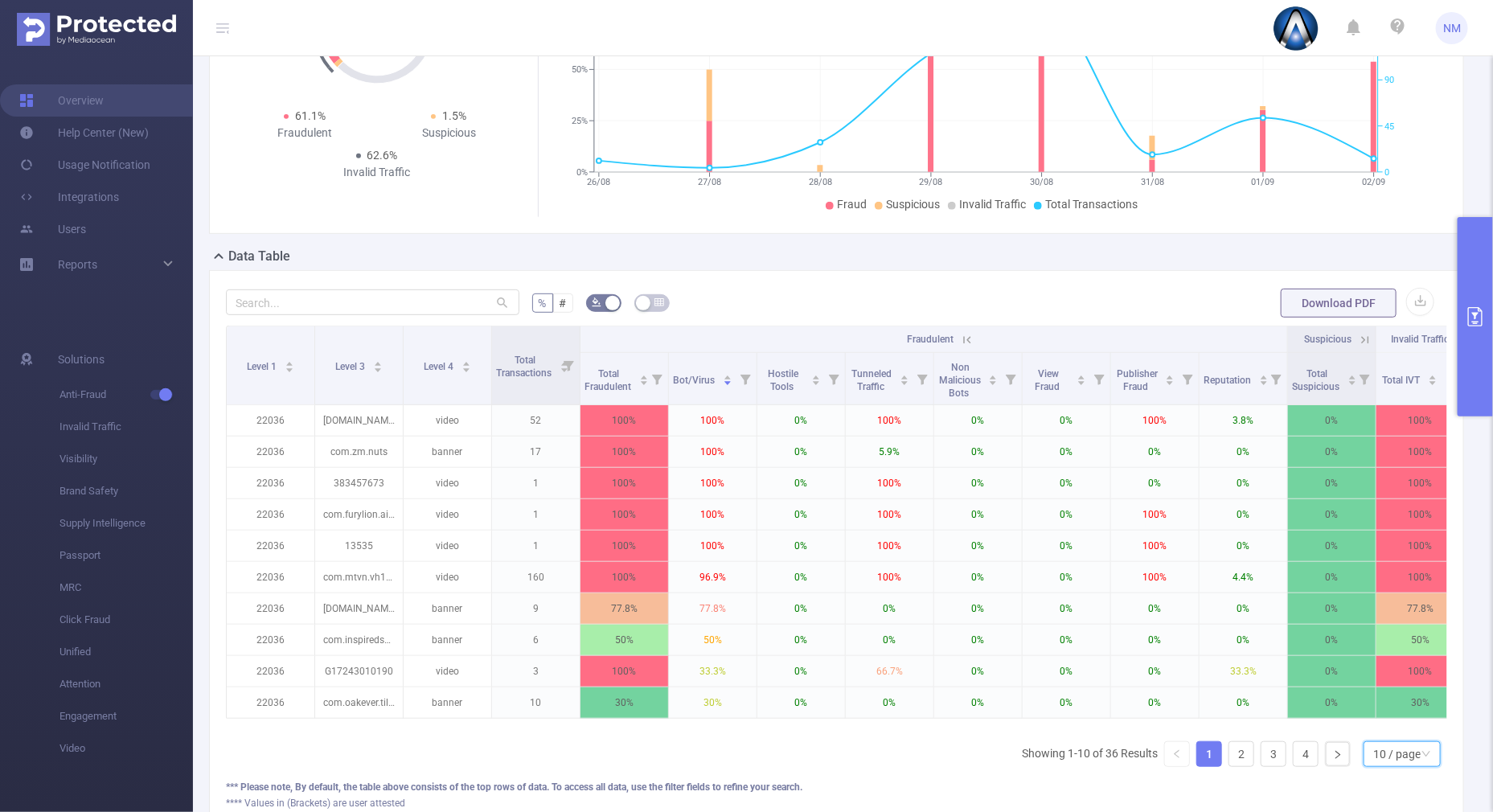
click at [1419, 760] on div "10 / page" at bounding box center [1402, 754] width 77 height 25
click at [1376, 685] on li "30 / page" at bounding box center [1387, 687] width 77 height 25
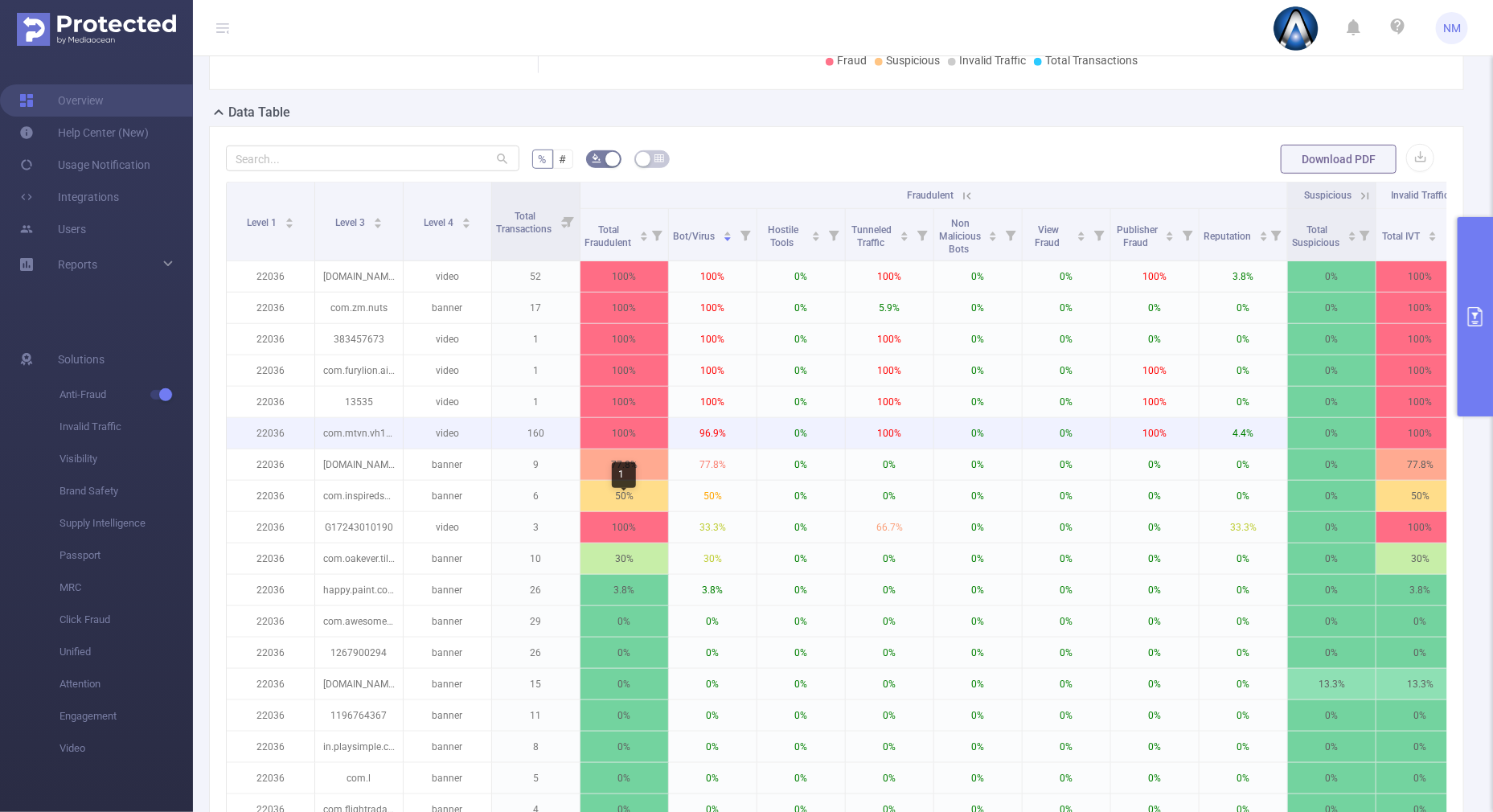
scroll to position [458, 0]
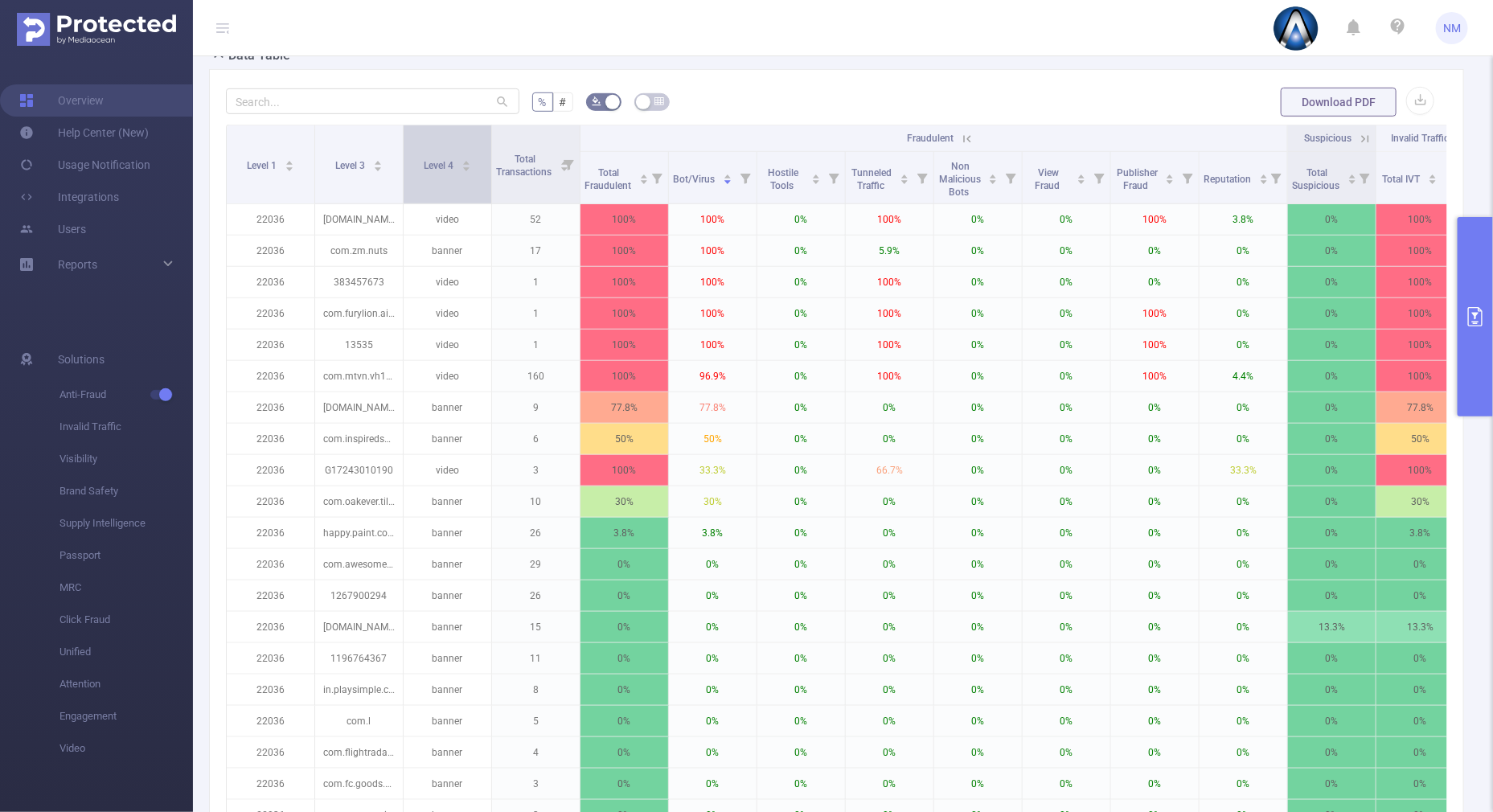
click at [463, 158] on icon "icon: caret-up" at bounding box center [466, 162] width 9 height 9
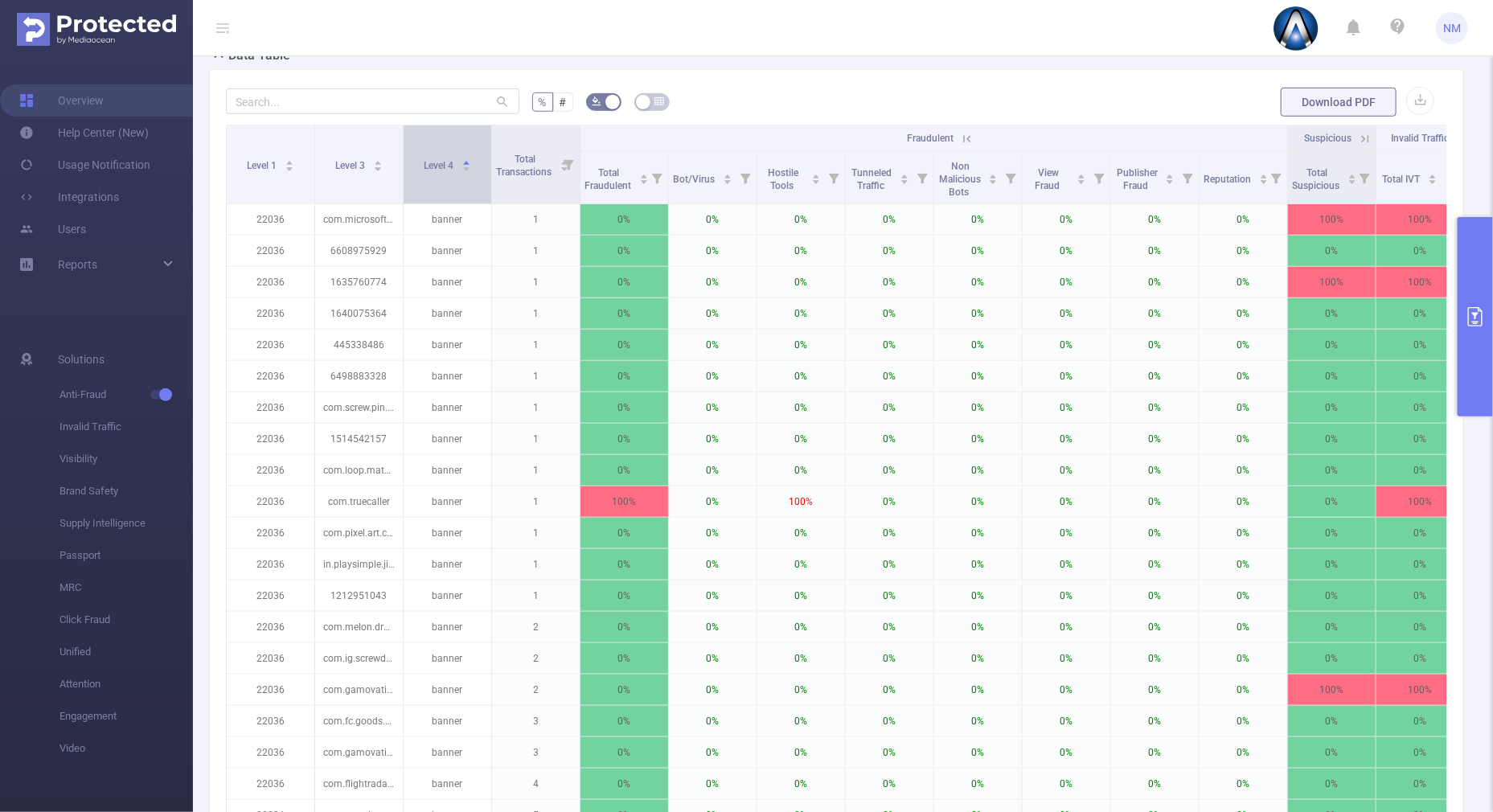
click at [464, 169] on icon "icon: caret-down" at bounding box center [466, 169] width 9 height 9
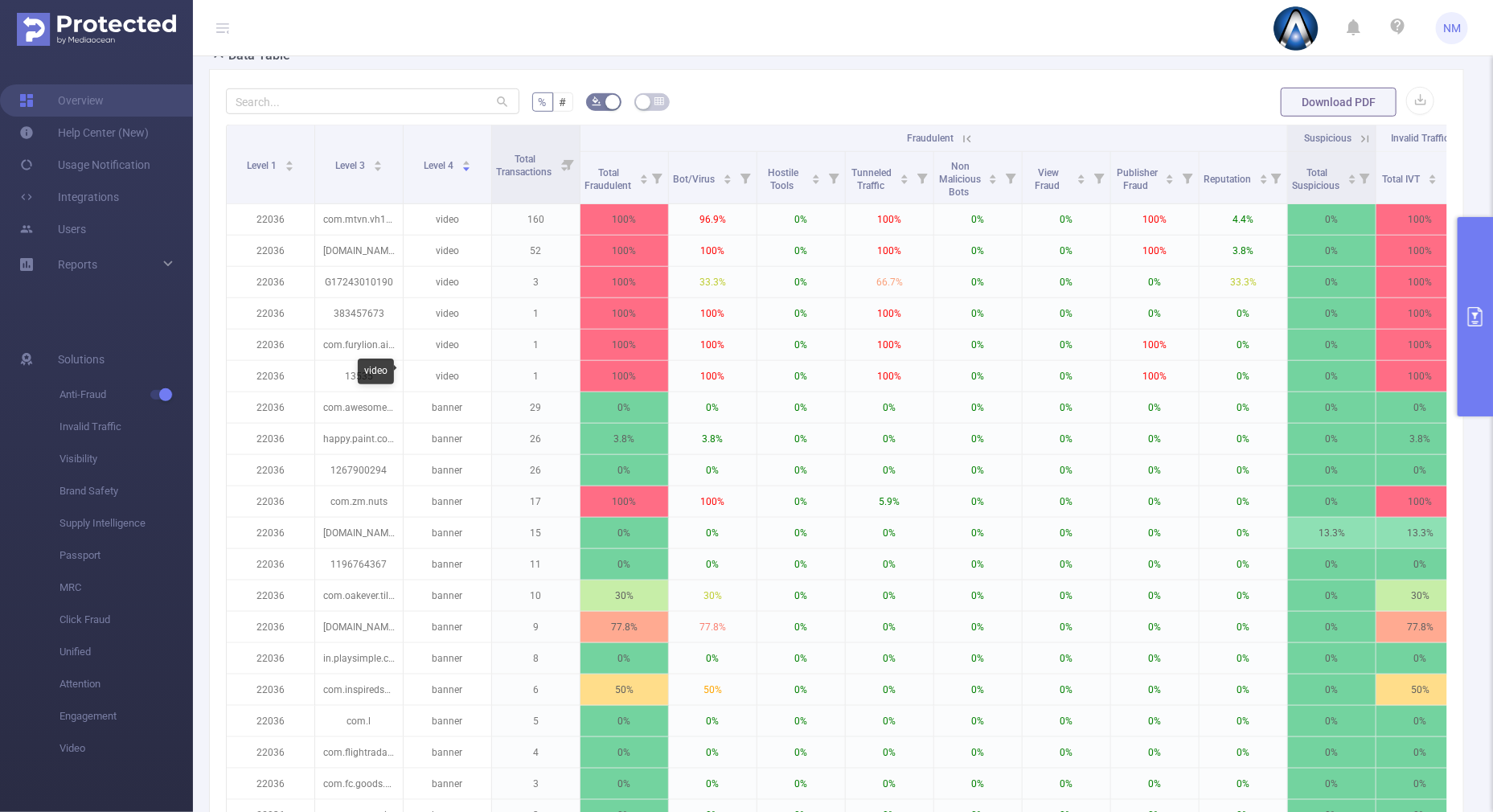
scroll to position [961, 0]
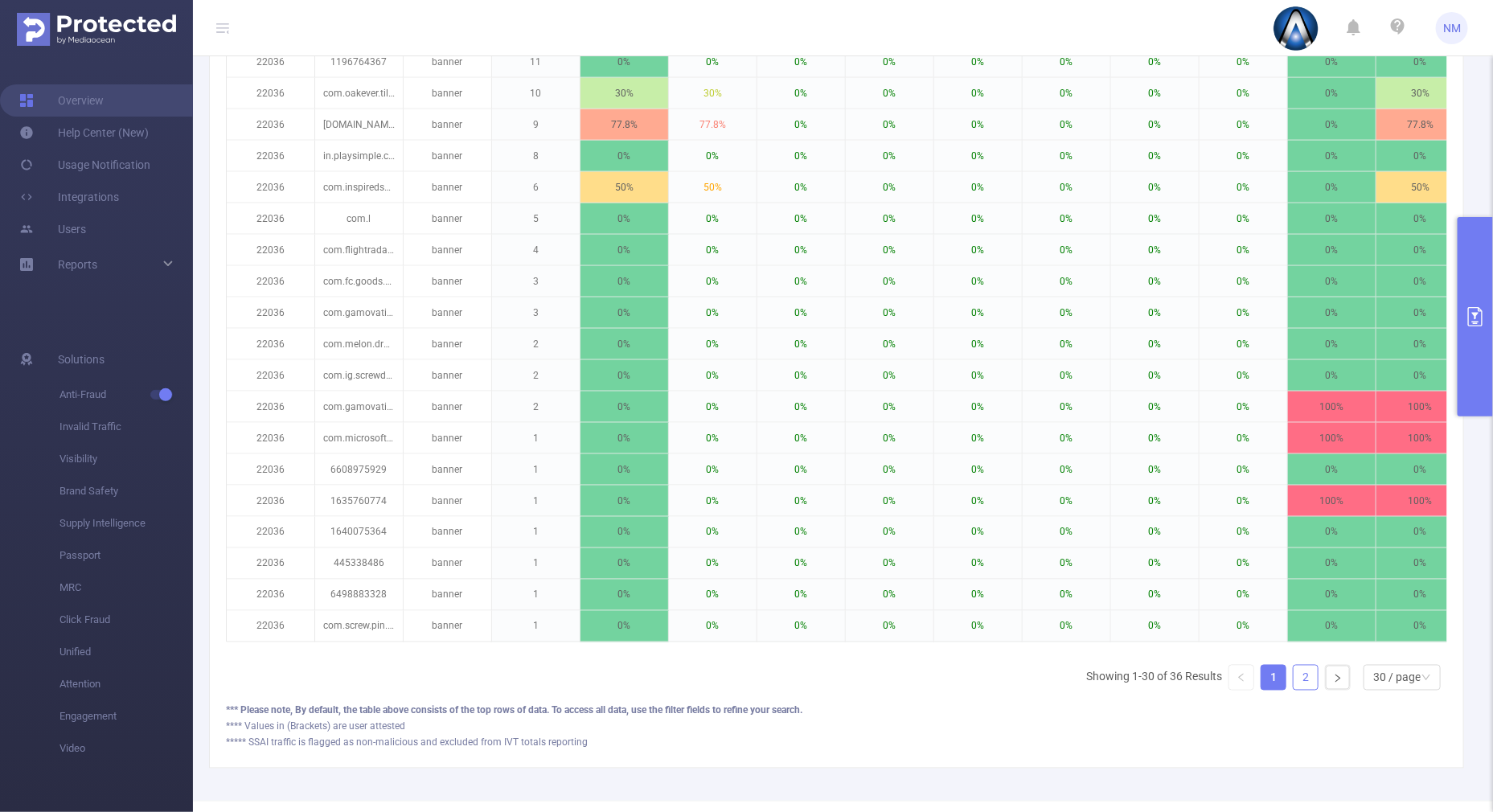
click at [1294, 679] on link "2" at bounding box center [1306, 678] width 24 height 24
